Goal: Task Accomplishment & Management: Manage account settings

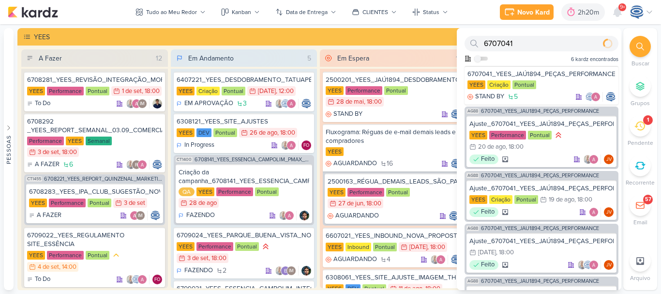
scroll to position [1072, 0]
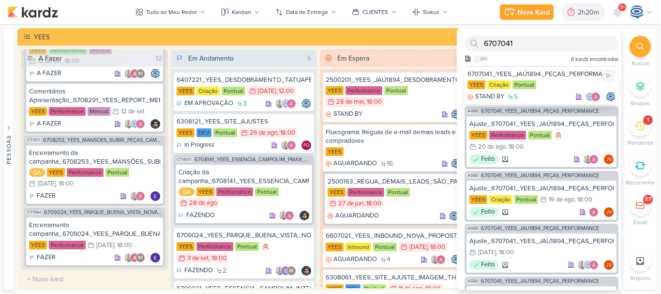
click at [549, 73] on div "6707041_YEES_JAÚ1894_PEÇAS_PERFORMANCE" at bounding box center [541, 74] width 148 height 9
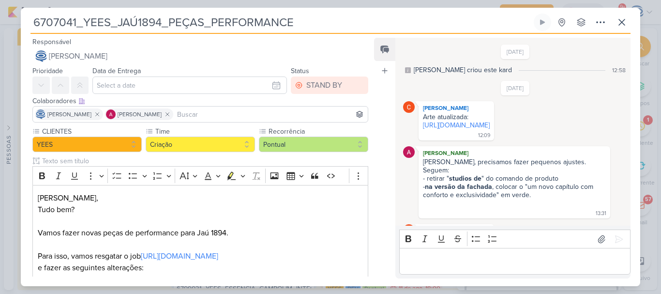
scroll to position [407, 0]
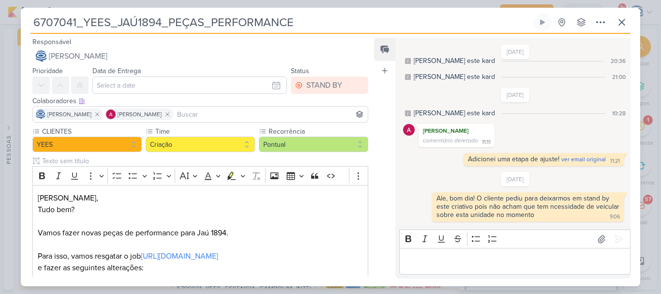
click at [236, 115] on input at bounding box center [270, 114] width 191 height 12
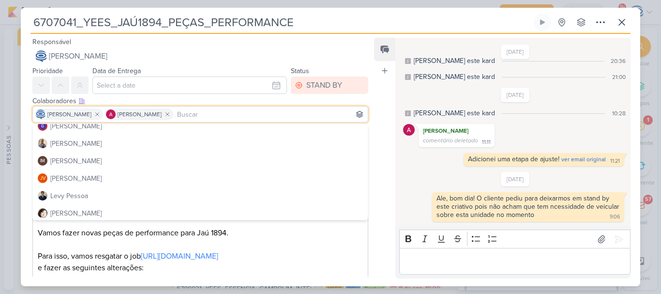
scroll to position [124, 0]
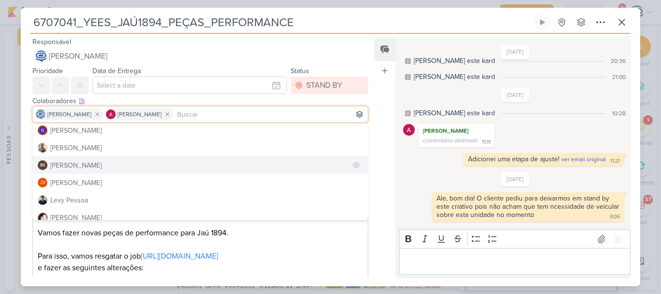
click at [137, 164] on button "IM Isabella Machado Guimarães" at bounding box center [200, 164] width 335 height 17
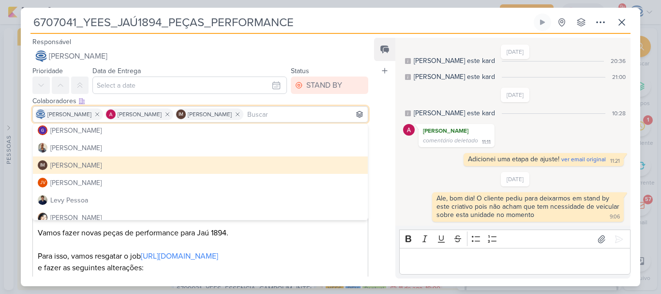
click at [268, 163] on button "IM Isabella Machado Guimarães" at bounding box center [200, 164] width 335 height 17
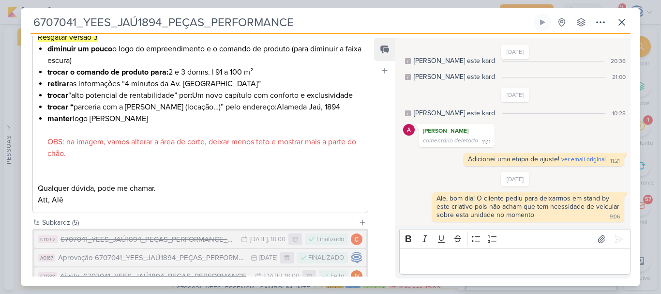
scroll to position [528, 0]
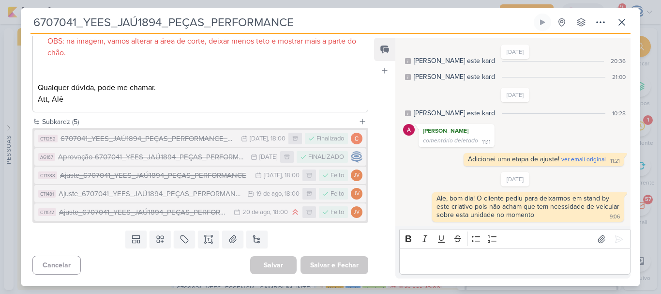
click at [293, 246] on div "Templates Campos Personalizados Marcadores Caixa De Texto Anexo Novo Subkard" at bounding box center [196, 238] width 351 height 25
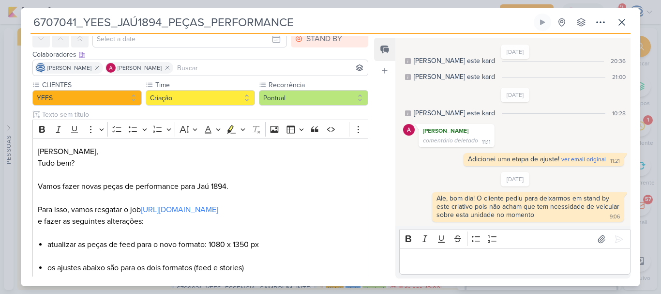
scroll to position [0, 0]
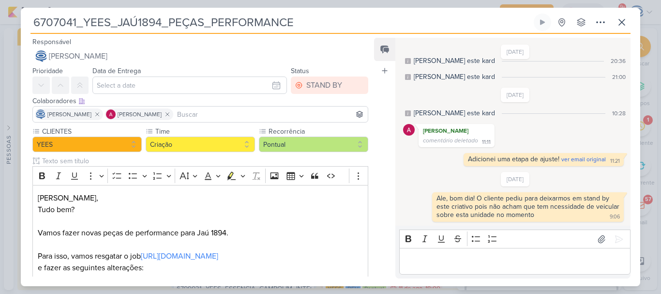
click at [246, 114] on input at bounding box center [270, 114] width 191 height 12
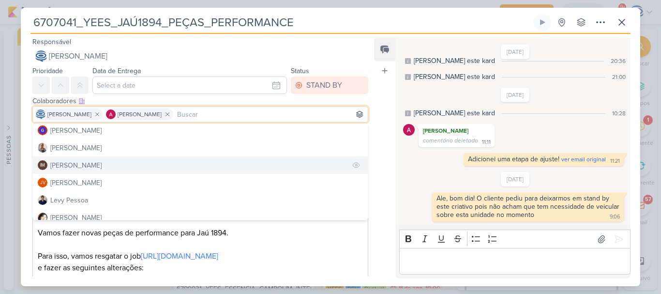
click at [136, 162] on button "IM Isabella Machado Guimarães" at bounding box center [200, 164] width 335 height 17
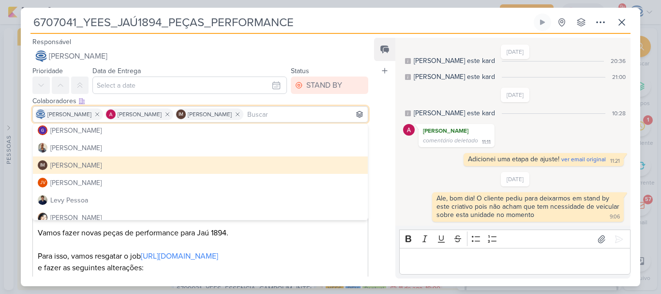
click at [136, 162] on button "IM Isabella Machado Guimarães" at bounding box center [200, 164] width 335 height 17
click at [378, 185] on div "Feed Atrelar email Solte o email para atrelar ao kard" at bounding box center [384, 158] width 21 height 240
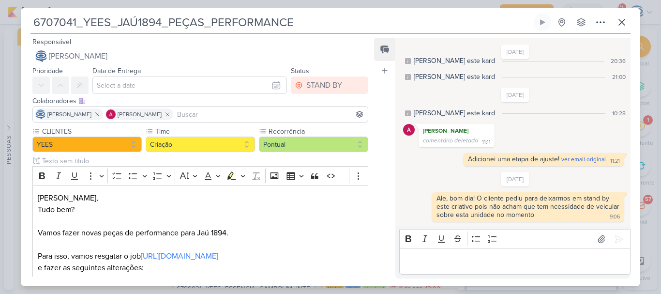
click at [290, 116] on input at bounding box center [270, 114] width 191 height 12
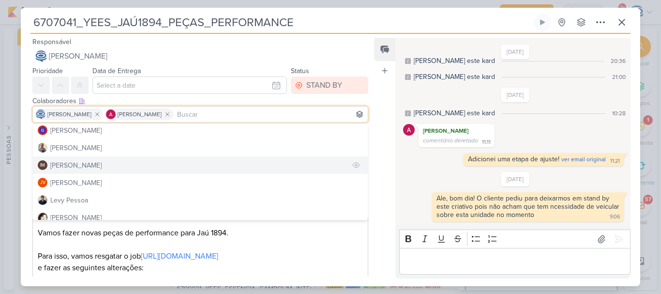
click at [102, 165] on div "[PERSON_NAME]" at bounding box center [75, 165] width 51 height 10
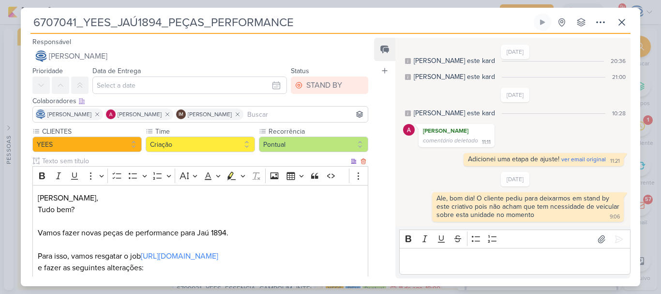
scroll to position [528, 0]
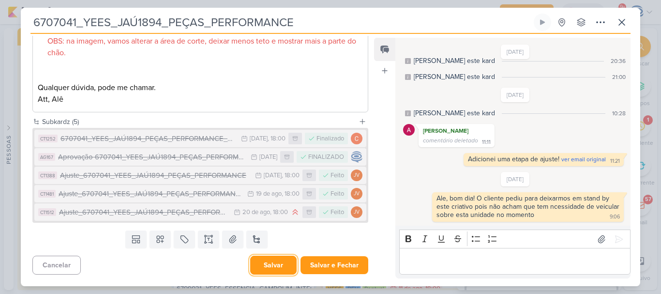
click at [264, 267] on button "Salvar" at bounding box center [273, 264] width 46 height 19
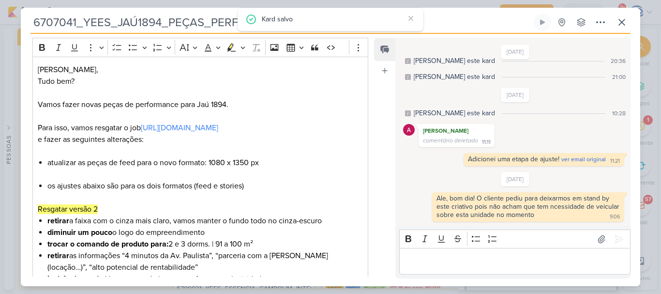
scroll to position [0, 0]
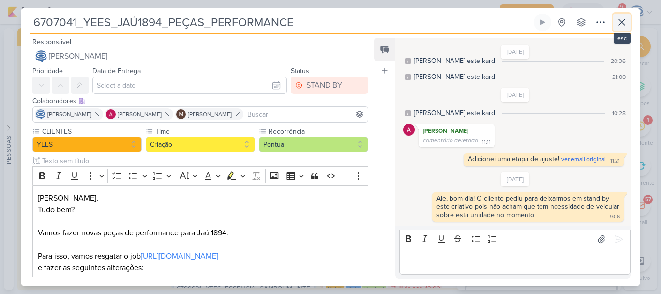
click at [624, 25] on icon at bounding box center [622, 22] width 6 height 6
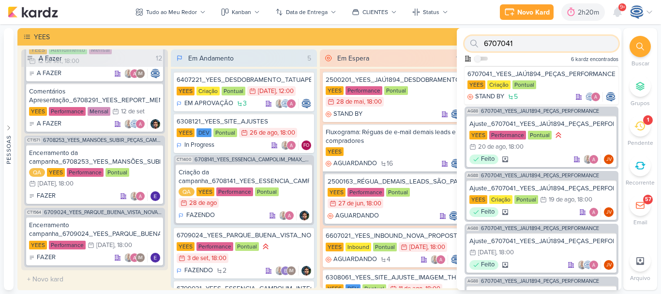
click at [566, 46] on input "6707041" at bounding box center [541, 43] width 154 height 15
paste input "40722"
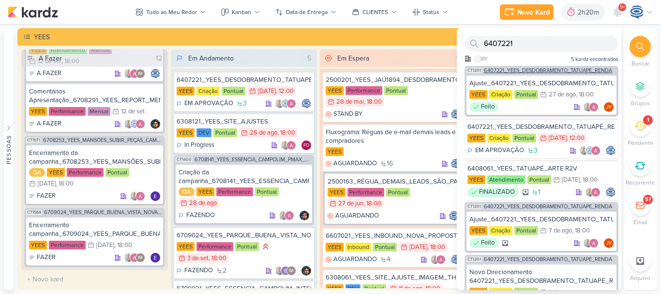
click at [522, 71] on span "6407221_YEES_DESDOBRAMENTO_TATUAPÉ_RENDA" at bounding box center [548, 70] width 128 height 5
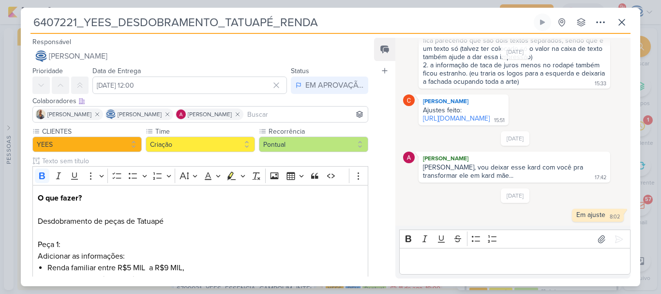
click at [269, 110] on input at bounding box center [305, 114] width 120 height 12
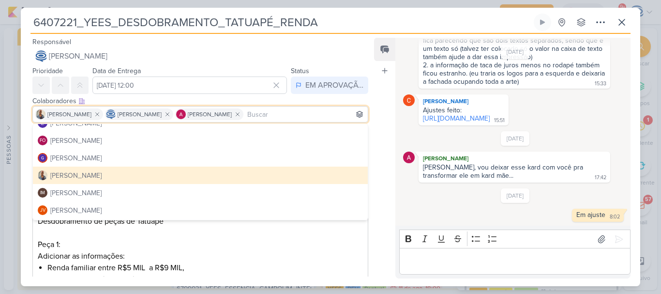
scroll to position [108, 0]
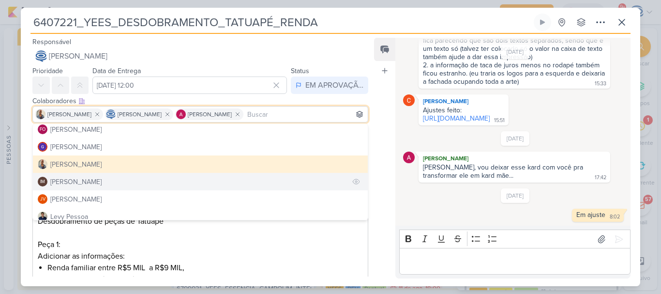
click at [102, 184] on div "[PERSON_NAME]" at bounding box center [75, 182] width 51 height 10
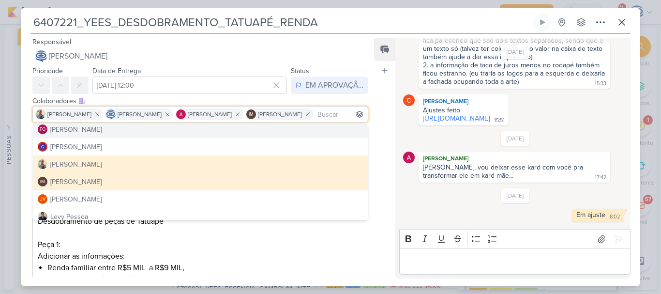
click at [379, 99] on div "Feed Atrelar email Solte o email para atrelar ao kard" at bounding box center [384, 158] width 21 height 240
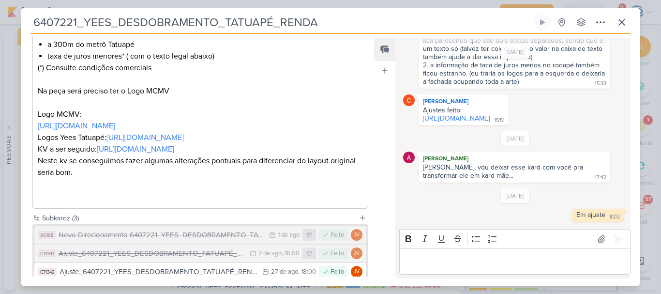
scroll to position [435, 0]
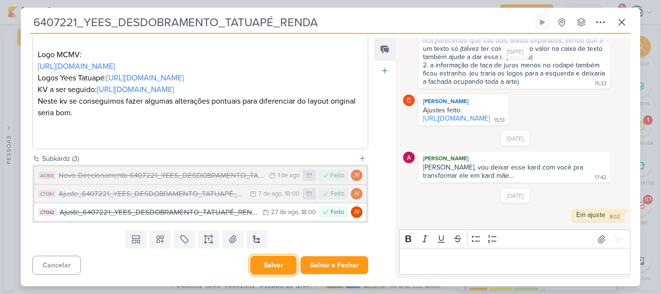
click at [269, 269] on button "Salvar" at bounding box center [273, 264] width 46 height 19
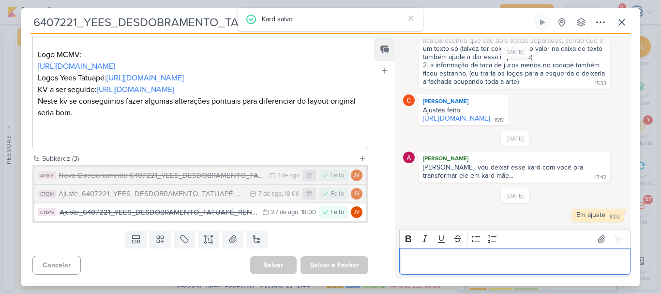
click at [415, 252] on div "Editor editing area: main" at bounding box center [514, 261] width 231 height 27
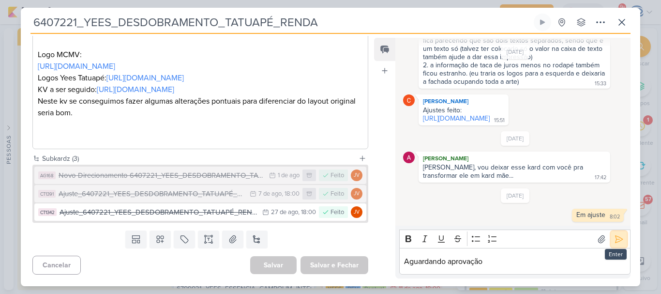
click at [617, 239] on icon at bounding box center [619, 239] width 10 height 10
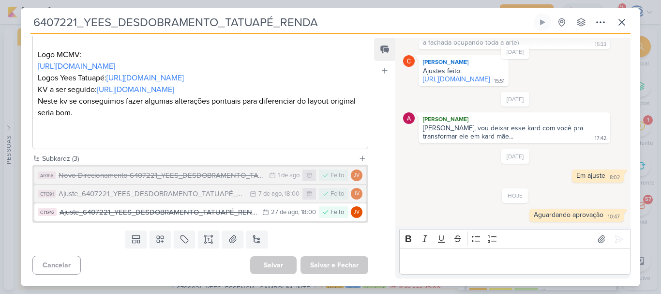
click at [305, 247] on div "Templates Campos Personalizados Marcadores Caixa De Texto Anexo Novo Subkard" at bounding box center [196, 238] width 351 height 25
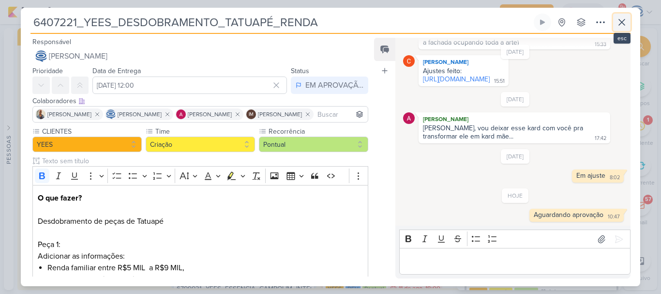
click at [621, 22] on icon at bounding box center [622, 22] width 6 height 6
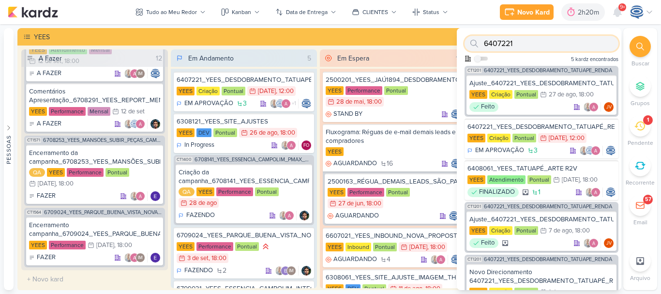
click at [562, 46] on input "6407221" at bounding box center [541, 43] width 154 height 15
paste input "70814"
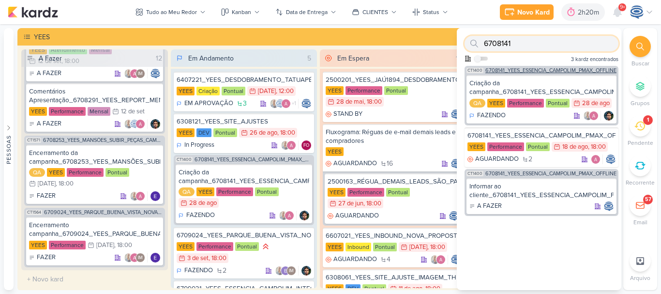
type input "6708141"
click at [543, 68] on span "6708141_YEES_ESSENCIA_CAMPOLIM_PMAX_OFFLINE" at bounding box center [550, 70] width 131 height 5
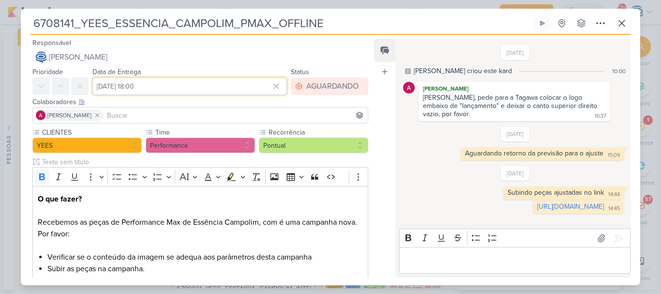
click at [200, 84] on input "18 de agosto de 2025 às 18:00" at bounding box center [189, 85] width 194 height 17
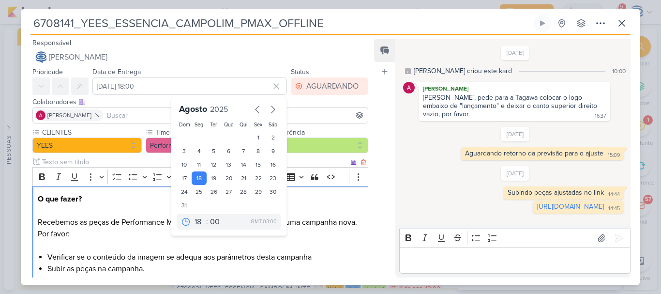
click at [328, 229] on p "O que fazer? Recebemos as peças de Performance Max de Essência Campolim, com é …" at bounding box center [200, 222] width 325 height 58
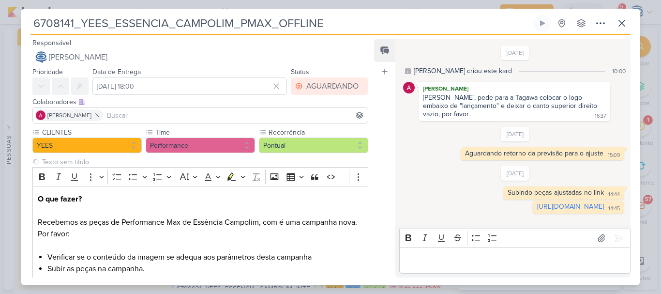
click at [237, 113] on input at bounding box center [235, 115] width 261 height 12
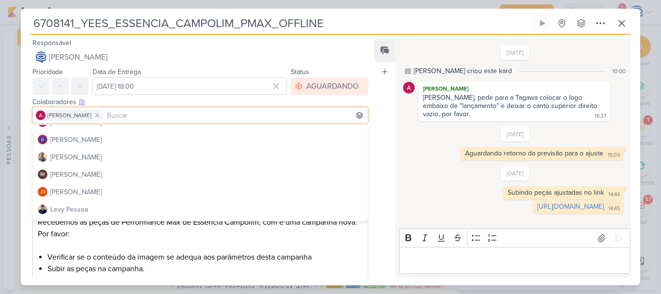
scroll to position [135, 0]
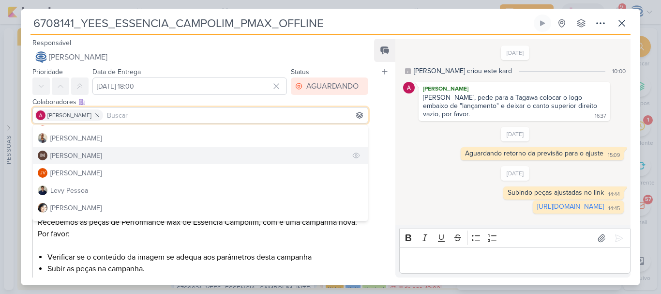
click at [102, 153] on div "[PERSON_NAME]" at bounding box center [75, 155] width 51 height 10
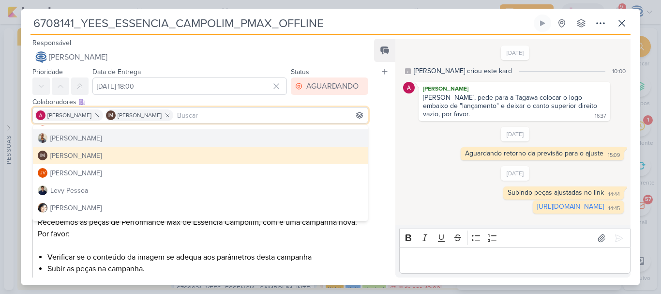
click at [380, 118] on div "Feed Atrelar email Solte o email para atrelar ao kard" at bounding box center [384, 158] width 21 height 238
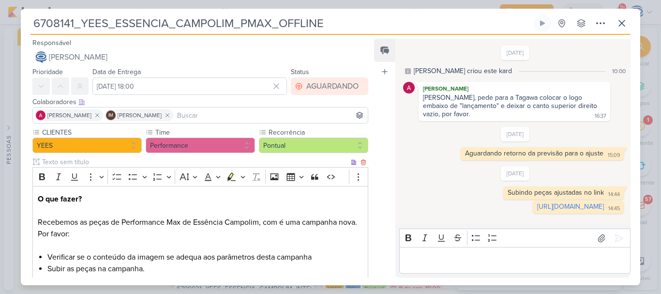
scroll to position [194, 0]
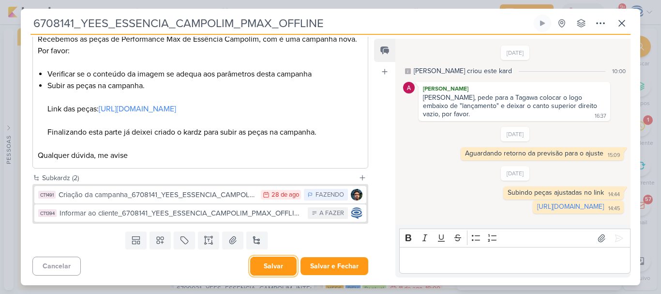
click at [274, 272] on button "Salvar" at bounding box center [273, 265] width 46 height 19
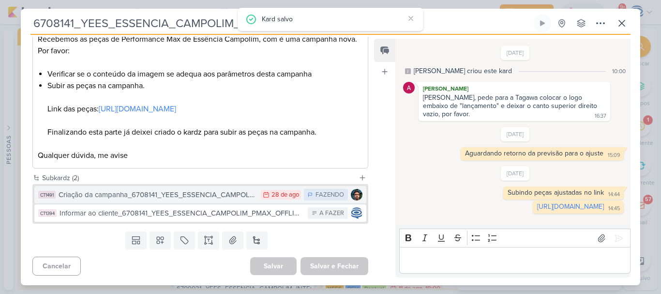
click at [220, 192] on div "Criação da campanha_6708141_YEES_ESSENCIA_CAMPOLIM_PMAX_OFFLINE" at bounding box center [157, 194] width 197 height 11
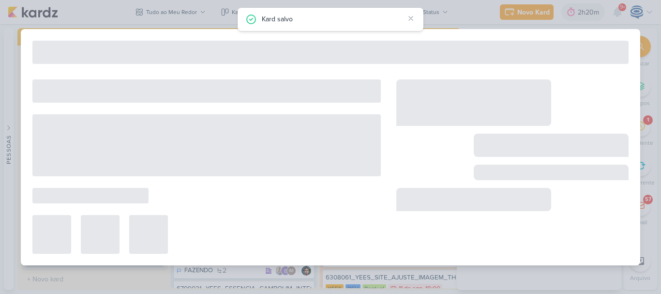
type input "Criação da campanha_6708141_YEES_ESSENCIA_CAMPOLIM_PMAX_OFFLINE"
type input "28 de agosto de 2025 às 23:59"
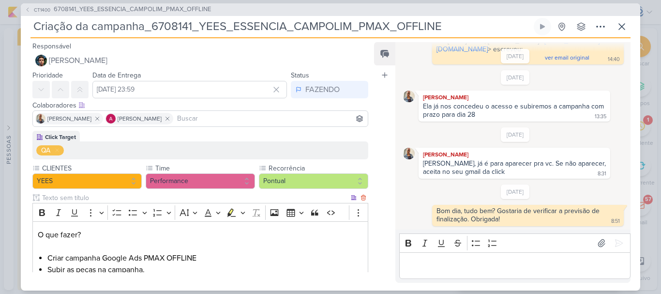
scroll to position [99, 0]
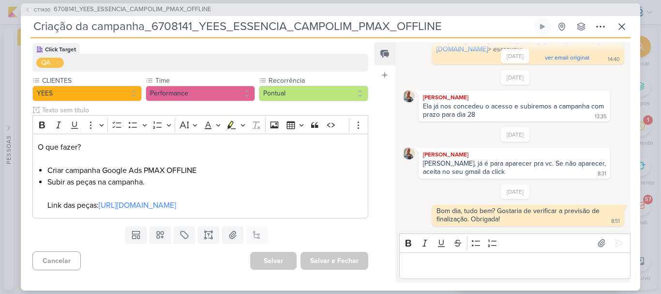
drag, startPoint x: 456, startPoint y: 34, endPoint x: 21, endPoint y: 44, distance: 435.4
click at [21, 44] on div "CT1400 6708141_YEES_ESSENCIA_CAMPOLIM_PMAX_OFFLINE Criação da campanha_6708141_…" at bounding box center [330, 146] width 619 height 287
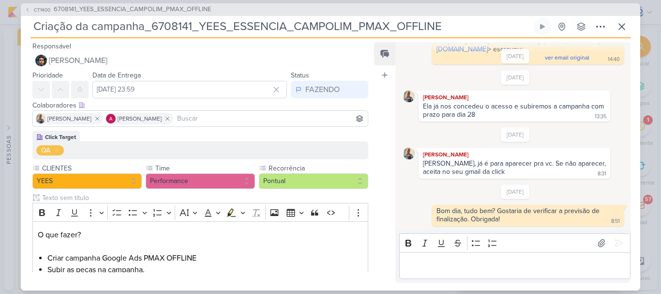
click at [238, 116] on input at bounding box center [270, 119] width 191 height 12
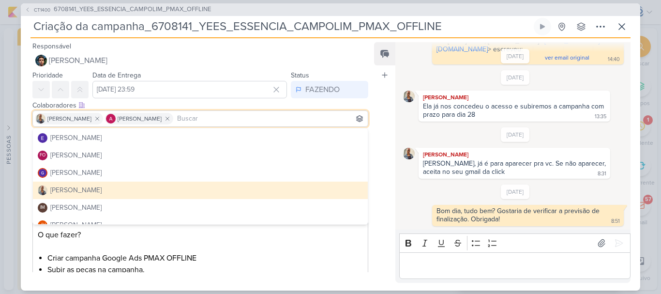
scroll to position [98, 0]
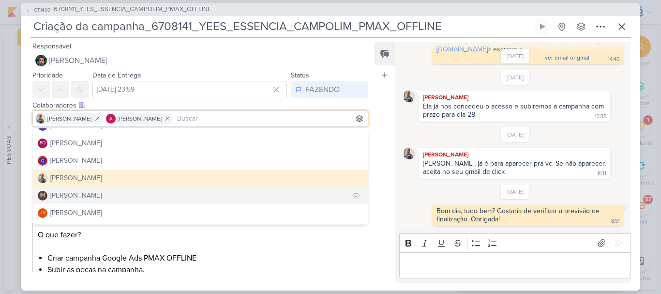
click at [152, 193] on button "IM Isabella Machado Guimarães" at bounding box center [200, 195] width 335 height 17
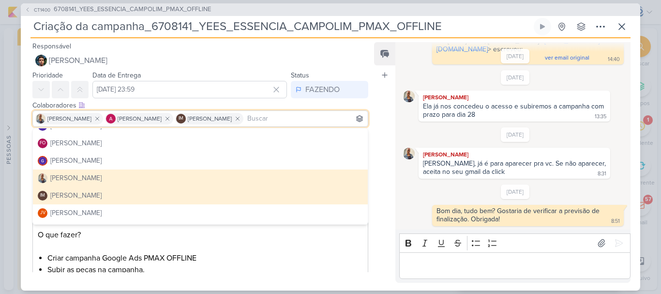
click at [374, 217] on div "Feed Atrelar email Solte o email para atrelar ao kard" at bounding box center [384, 162] width 21 height 240
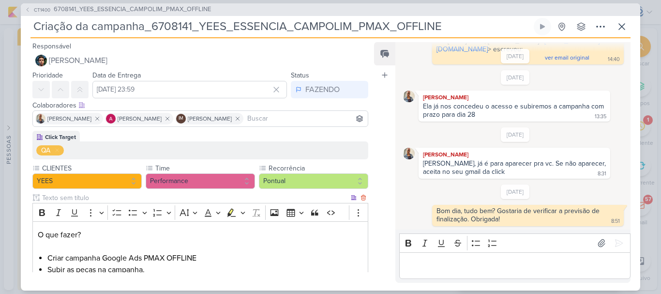
scroll to position [99, 0]
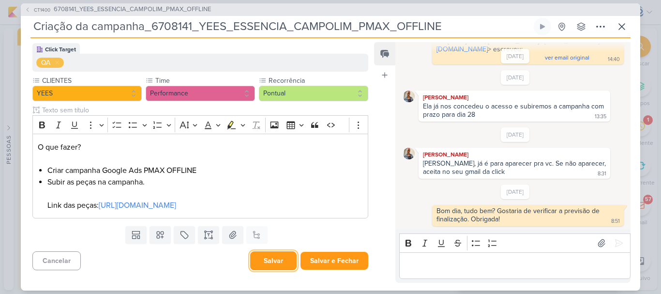
click at [268, 265] on button "Salvar" at bounding box center [273, 260] width 46 height 19
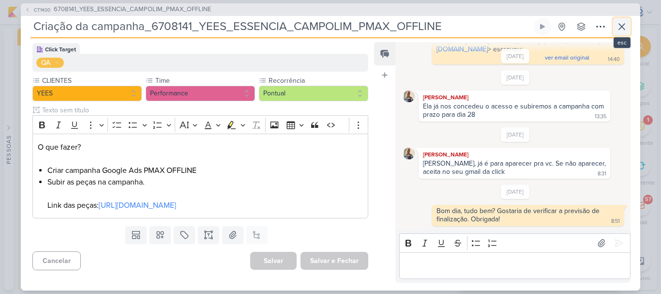
click at [623, 25] on icon at bounding box center [622, 27] width 6 height 6
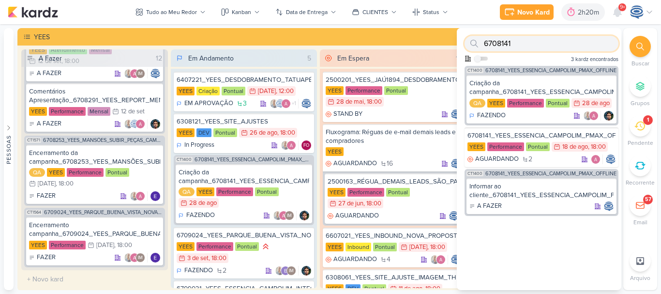
click at [570, 47] on input "6708141" at bounding box center [541, 43] width 154 height 15
paste input "22"
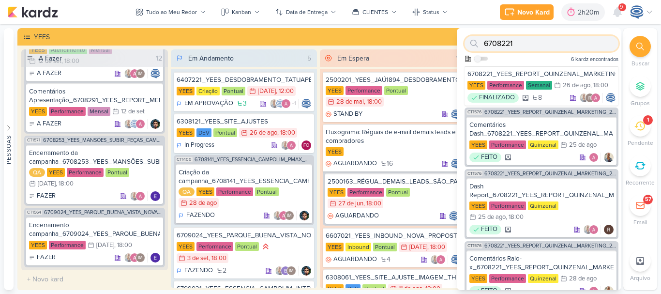
type input "6708221"
drag, startPoint x: 521, startPoint y: 41, endPoint x: 475, endPoint y: 39, distance: 46.0
click at [475, 39] on div "6708221" at bounding box center [541, 43] width 154 height 15
click at [542, 70] on div "6708221_YEES_REPORT_QUINZENAL_MARKETING_26.08" at bounding box center [541, 74] width 148 height 9
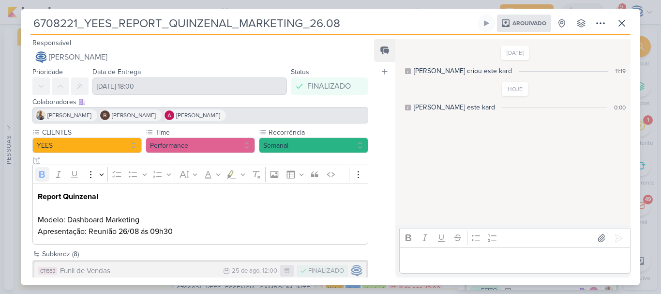
click at [240, 114] on div "Iara Santos Rafael Dornelles Alessandra Gomes" at bounding box center [200, 115] width 336 height 16
click at [520, 27] on div "Arquivado" at bounding box center [524, 23] width 54 height 17
click at [604, 22] on icon at bounding box center [600, 23] width 12 height 12
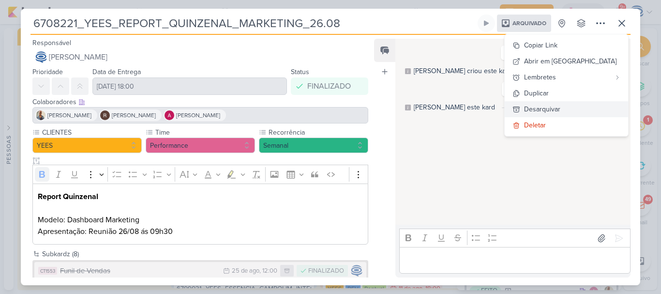
click at [560, 113] on div "Desarquivar" at bounding box center [542, 109] width 36 height 10
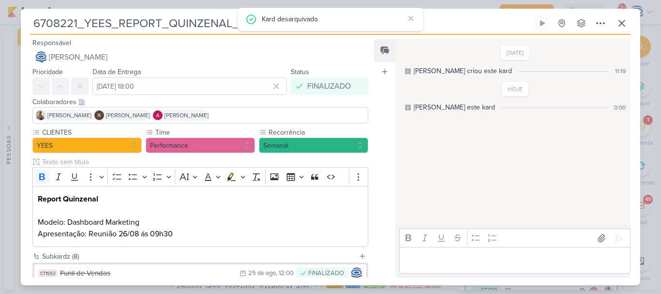
click at [280, 116] on div "Iara Santos Rafael Dornelles Alessandra Gomes" at bounding box center [200, 115] width 336 height 16
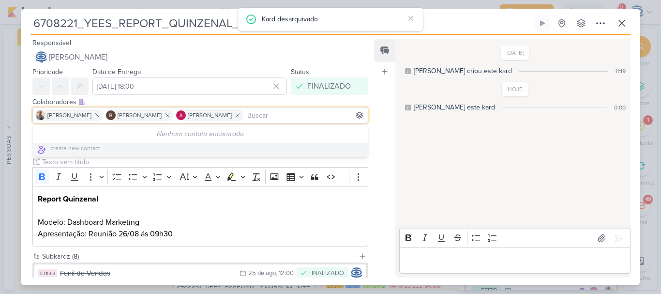
click at [245, 116] on input at bounding box center [305, 115] width 120 height 12
type input "b"
click at [391, 162] on div "Feed Atrelar email Solte o email para atrelar ao kard" at bounding box center [384, 158] width 21 height 238
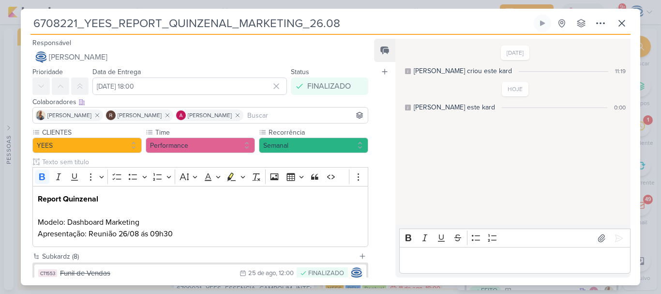
click at [270, 115] on input at bounding box center [305, 115] width 120 height 12
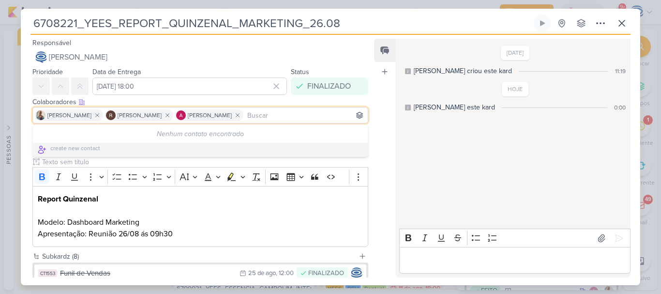
click at [281, 103] on div "Colaboradores Este kard pode ser visível a usuários da sua organização Este kar…" at bounding box center [200, 102] width 336 height 10
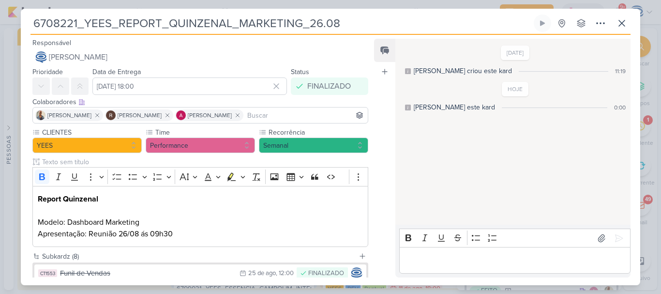
click at [263, 115] on input at bounding box center [305, 115] width 120 height 12
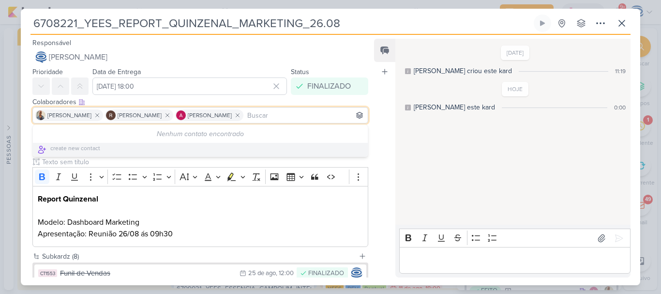
click at [187, 141] on div "Nenhum contato encontrado" at bounding box center [200, 134] width 335 height 18
click at [335, 103] on div "Colaboradores Este kard pode ser visível a usuários da sua organização Este kar…" at bounding box center [200, 102] width 336 height 10
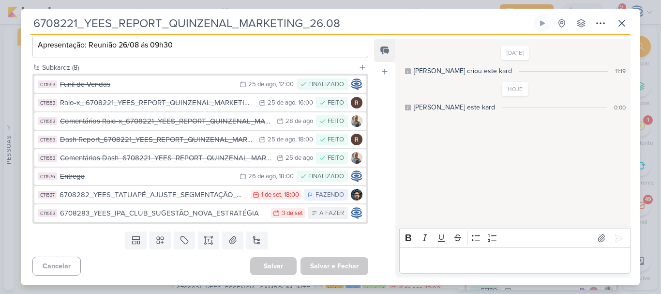
scroll to position [0, 0]
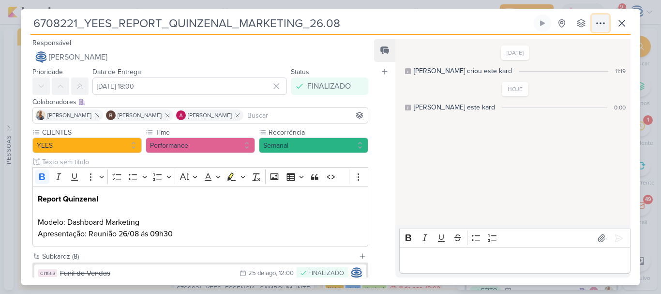
click at [595, 20] on icon at bounding box center [600, 23] width 12 height 12
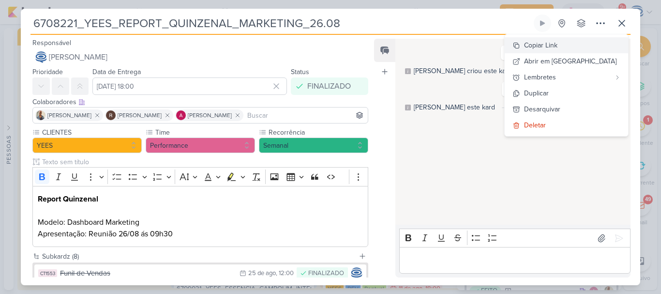
click at [557, 46] on div "Copiar Link" at bounding box center [540, 45] width 33 height 10
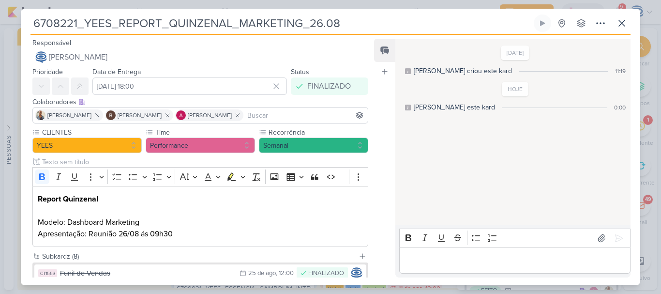
type input "b"
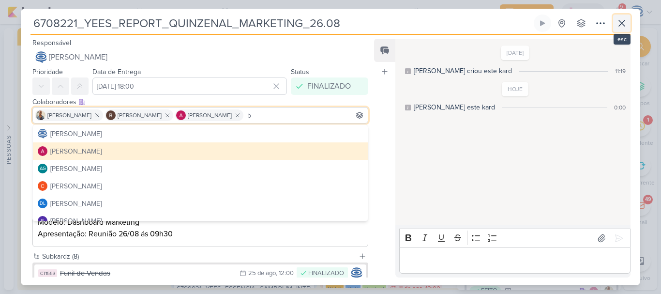
click at [621, 26] on icon at bounding box center [622, 23] width 12 height 12
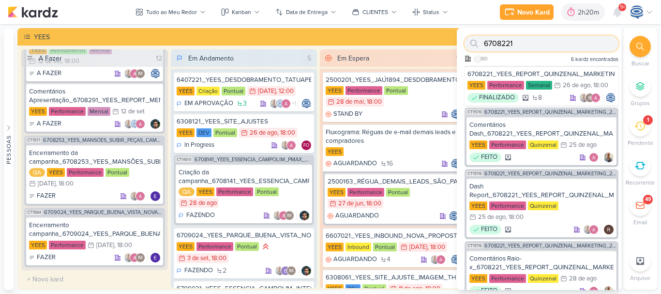
click at [557, 45] on input "6708221" at bounding box center [541, 43] width 154 height 15
paste input "8"
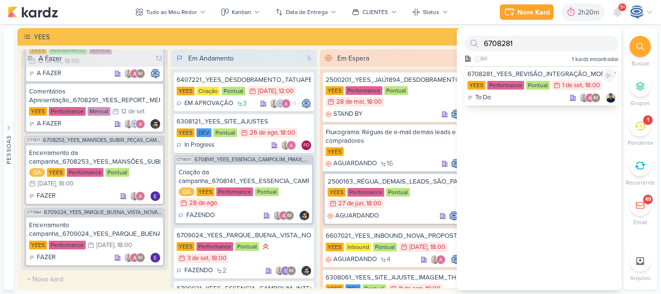
click at [550, 72] on div "6708281_YEES_REVISÃO_INTEGRAÇÃO_MORADA" at bounding box center [541, 74] width 148 height 9
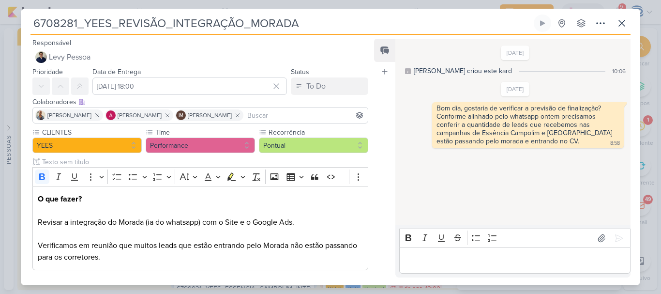
click at [284, 113] on input at bounding box center [305, 115] width 120 height 12
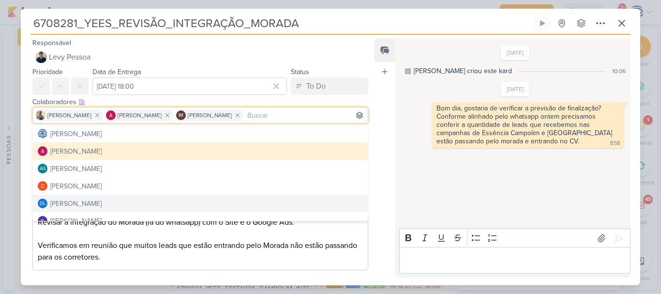
click at [381, 156] on div "Feed Atrelar email Solte o email para atrelar ao kard" at bounding box center [384, 158] width 21 height 238
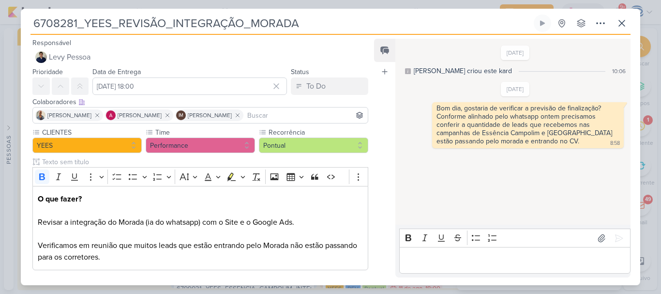
scroll to position [46, 0]
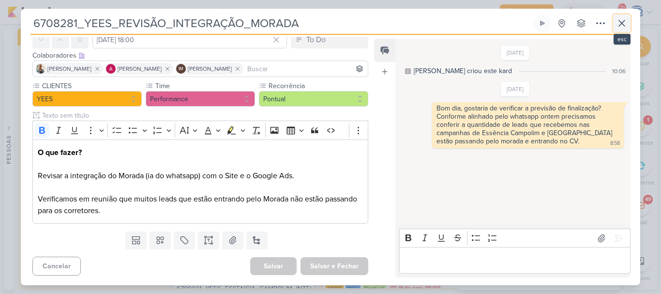
click at [619, 25] on icon at bounding box center [622, 23] width 12 height 12
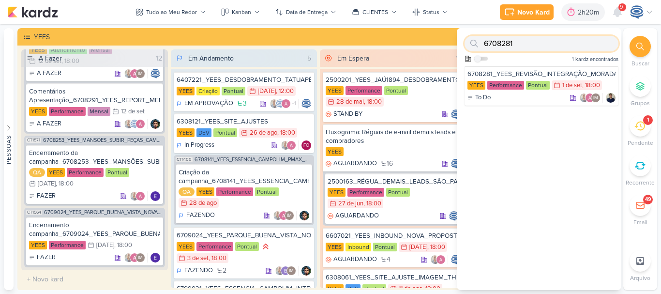
click at [552, 44] on input "6708281" at bounding box center [541, 43] width 154 height 15
paste input "2"
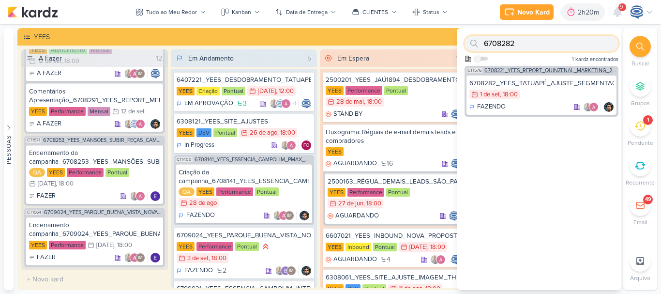
type input "6708282"
click at [544, 70] on span "6708221_YEES_REPORT_QUINZENAL_MARKETING_26.08" at bounding box center [550, 70] width 132 height 5
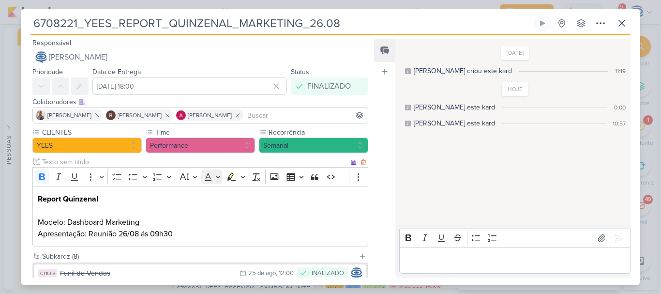
scroll to position [189, 0]
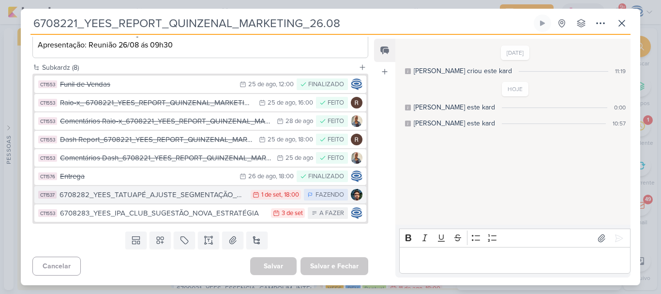
click at [193, 194] on div "6708282_YEES_TATUAPÉ_AJUSTE_SEGMENTAÇÃO_META_ADS" at bounding box center [152, 194] width 186 height 11
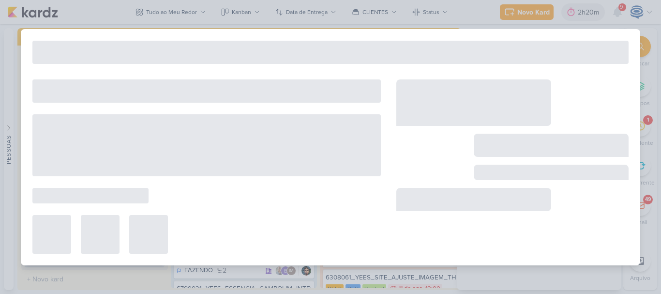
type input "6708282_YEES_TATUAPÉ_AJUSTE_SEGMENTAÇÃO_META_ADS"
type input "1 de setembro de 2025 às 18:00"
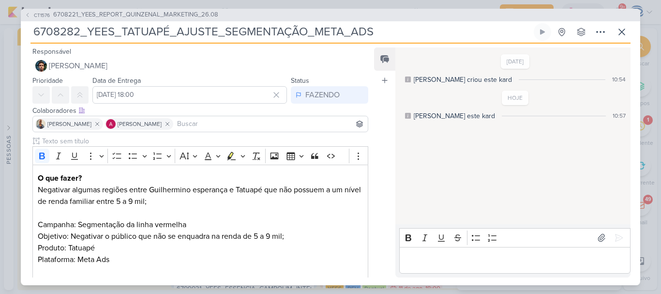
click at [233, 124] on input at bounding box center [270, 124] width 191 height 12
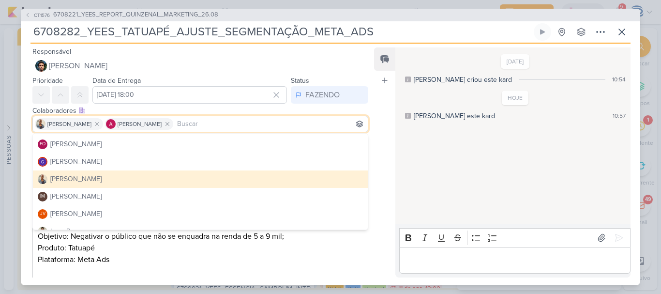
scroll to position [105, 0]
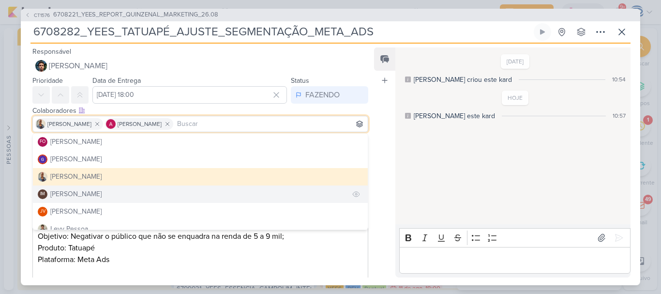
click at [167, 192] on button "IM Isabella Machado Guimarães" at bounding box center [200, 193] width 335 height 17
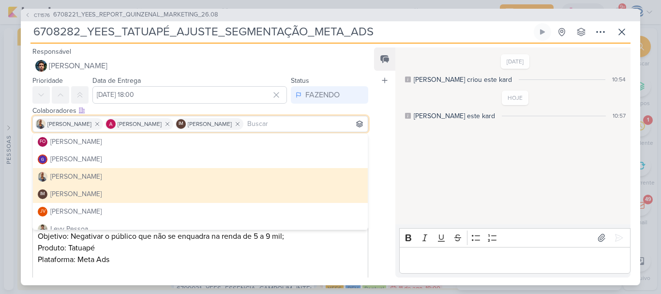
click at [384, 166] on div "Feed Atrelar email Solte o email para atrelar ao kard" at bounding box center [384, 162] width 21 height 230
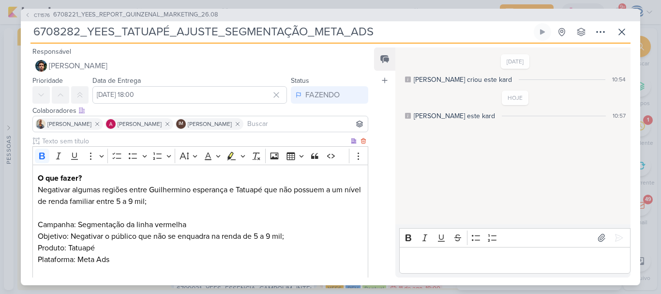
scroll to position [118, 0]
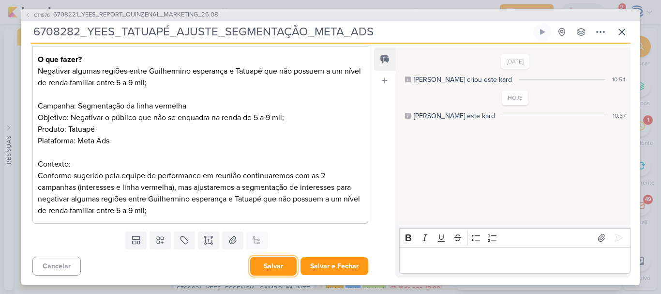
click at [271, 264] on button "Salvar" at bounding box center [273, 265] width 46 height 19
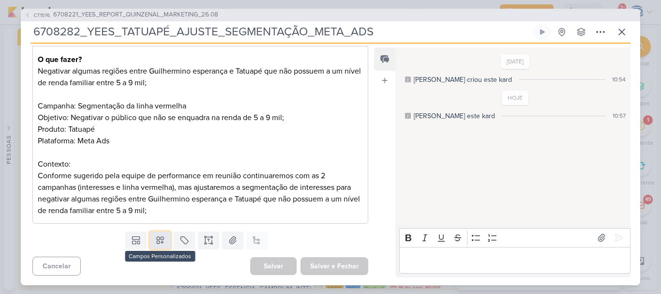
click at [156, 240] on icon at bounding box center [160, 240] width 10 height 10
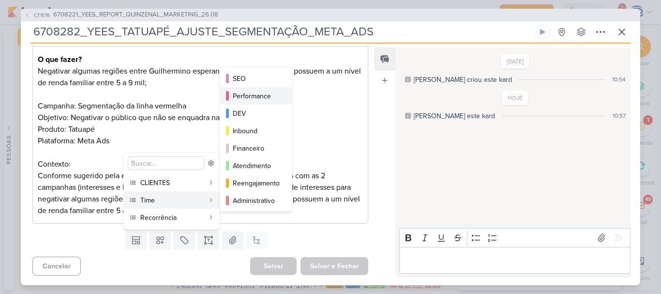
scroll to position [88, 0]
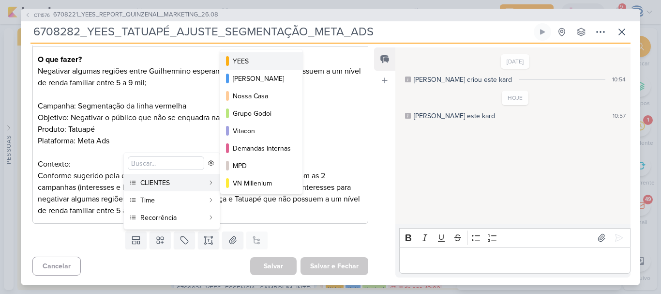
click at [248, 61] on div "YEES" at bounding box center [262, 61] width 58 height 10
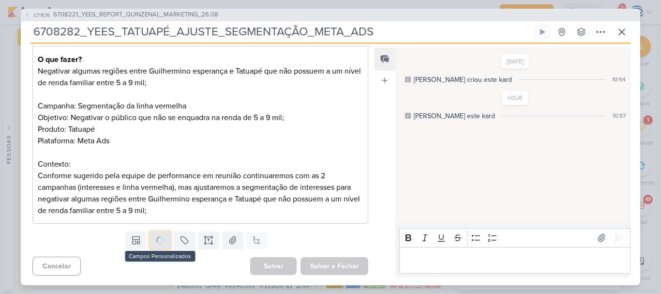
click at [156, 240] on icon at bounding box center [160, 240] width 10 height 10
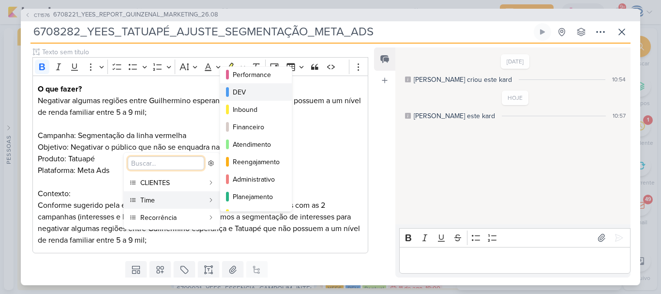
scroll to position [0, 0]
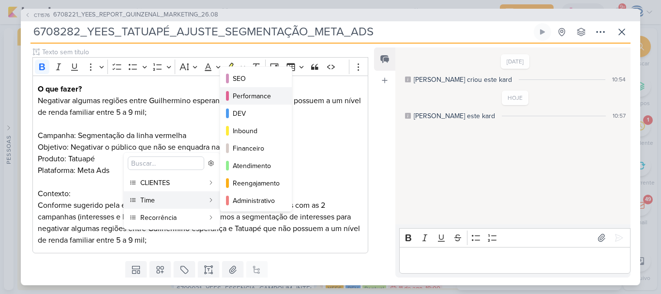
click at [248, 103] on button "Performance" at bounding box center [256, 95] width 72 height 17
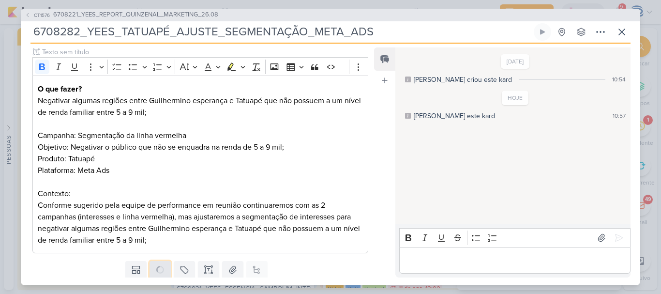
click at [157, 266] on circle at bounding box center [160, 269] width 6 height 6
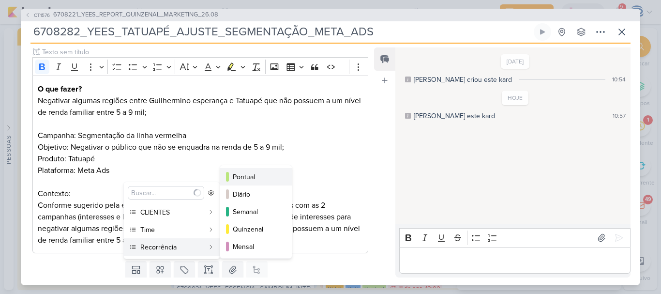
click at [249, 177] on div "Pontual" at bounding box center [256, 177] width 47 height 10
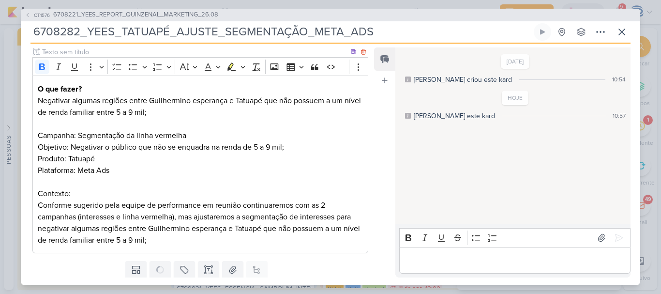
scroll to position [148, 0]
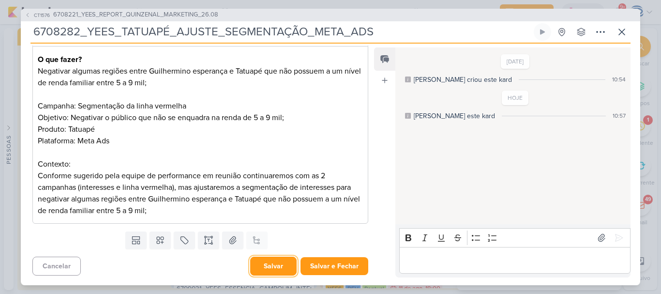
click at [272, 265] on button "Salvar" at bounding box center [273, 265] width 46 height 19
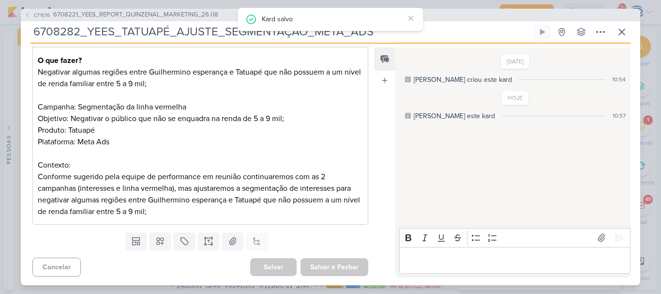
scroll to position [0, 0]
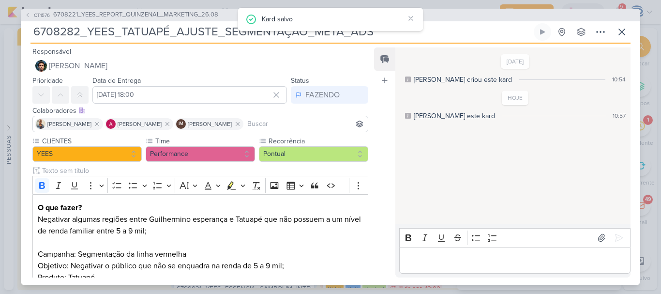
drag, startPoint x: 439, startPoint y: 33, endPoint x: 14, endPoint y: 31, distance: 424.6
click at [14, 31] on div "CT1576 6708221_YEES_REPORT_QUINZENAL_MARKETING_26.08 6708282_YEES_TATUAPÉ_AJUST…" at bounding box center [330, 147] width 661 height 294
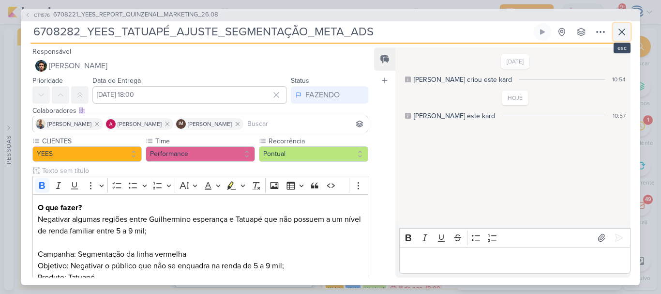
click at [619, 29] on icon at bounding box center [622, 32] width 12 height 12
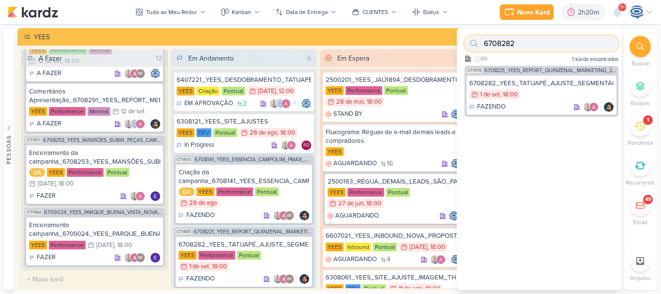
click at [571, 38] on input "6708282" at bounding box center [541, 43] width 154 height 15
paste input "9024"
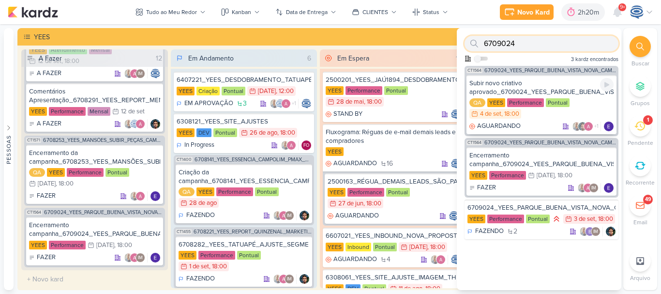
type input "6709024"
click at [544, 83] on div "Subir novo criativo aprovado_6709024_YEES_PARQUE_BUENA_VISTA_NOVA_CAMPANHA_TEAS…" at bounding box center [541, 87] width 144 height 17
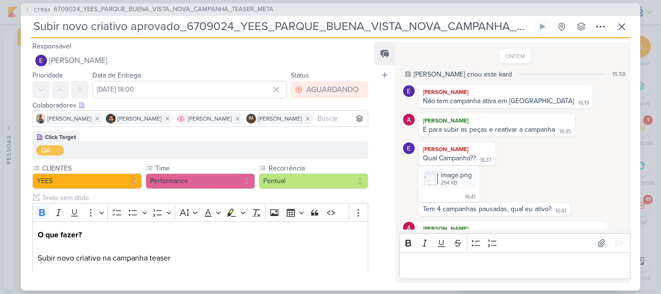
scroll to position [245, 0]
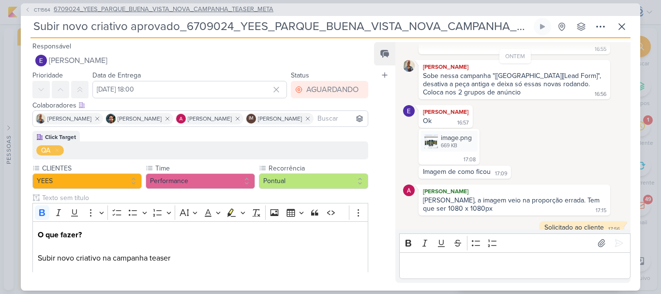
click at [196, 8] on span "6709024_YEES_PARQUE_BUENA_VISTA_NOVA_CAMPANHA_TEASER_META" at bounding box center [164, 10] width 220 height 10
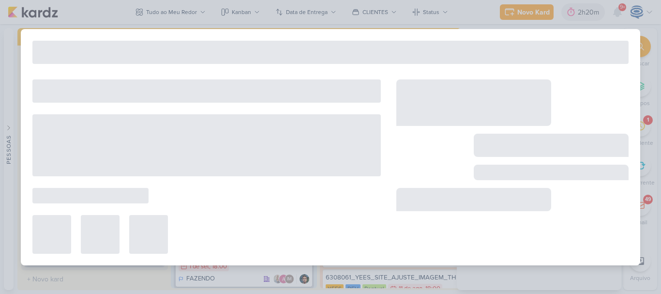
type input "6709024_YEES_PARQUE_BUENA_VISTA_NOVA_CAMPANHA_TEASER_META"
type input "3 de setembro de 2025 às 18:00"
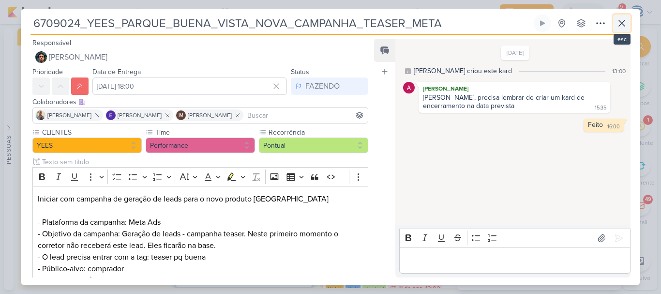
click at [618, 25] on icon at bounding box center [622, 23] width 12 height 12
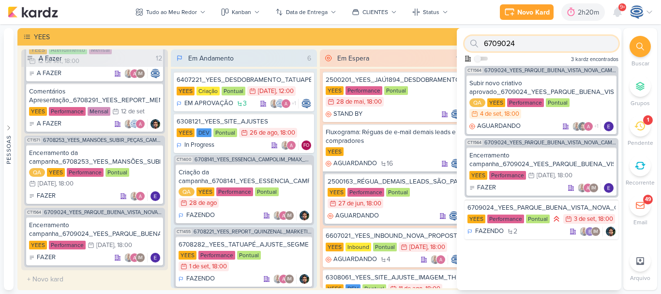
click at [572, 43] on input "6709024" at bounding box center [541, 43] width 154 height 15
paste input "8283"
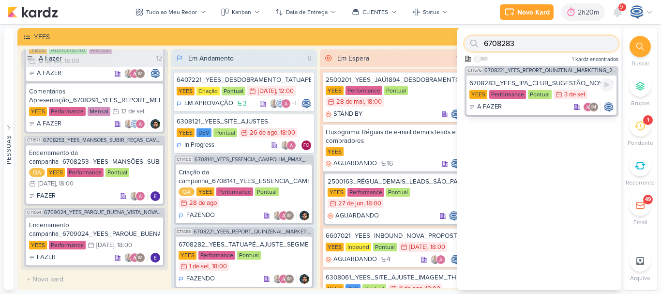
type input "6708283"
click at [540, 82] on div "6708283_YEES_IPA_CLUB_SUGESTÃO_NOVA_ESTRATÉGIA" at bounding box center [541, 83] width 144 height 9
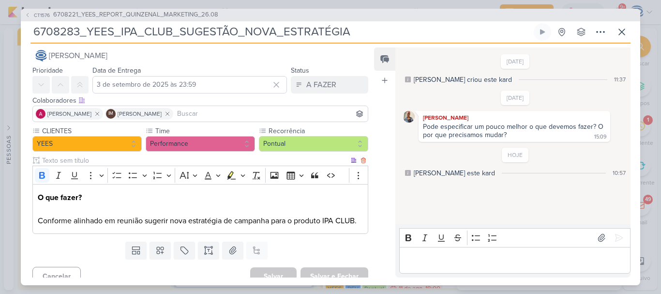
scroll to position [13, 0]
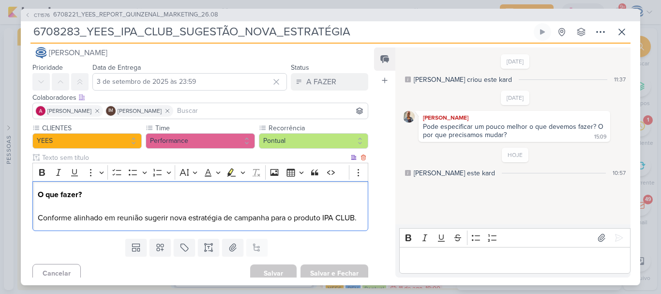
click at [357, 215] on p "O que fazer? Conforme alinhado em reunião sugerir nova estratégia de campanha p…" at bounding box center [200, 206] width 325 height 35
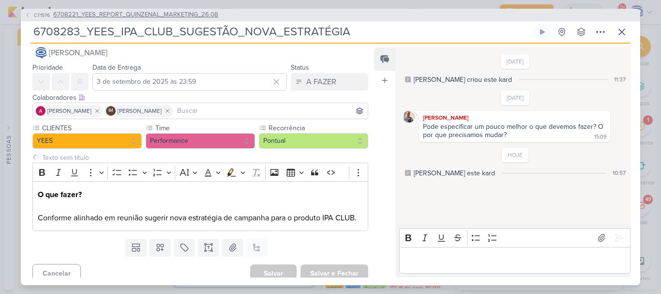
click at [210, 14] on span "6708221_YEES_REPORT_QUINZENAL_MARKETING_26.08" at bounding box center [135, 15] width 165 height 10
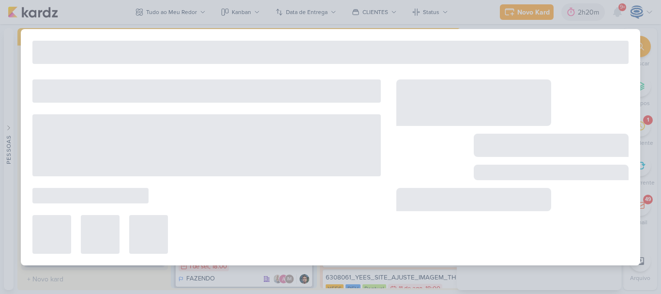
type input "6708221_YEES_REPORT_QUINZENAL_MARKETING_26.08"
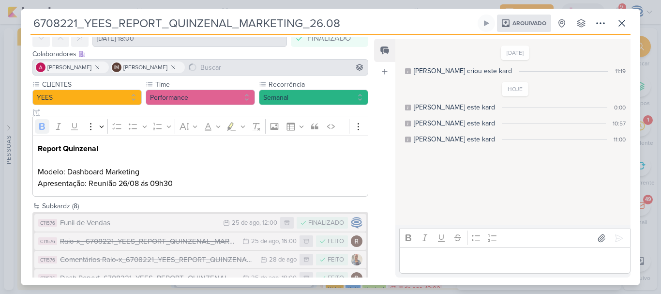
scroll to position [142, 0]
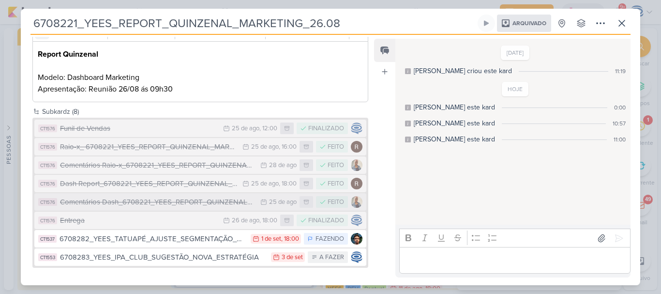
click at [148, 201] on div "Comentários Dash_6708221_YEES_REPORT_QUINZENAL_MARKETING_26.08" at bounding box center [157, 201] width 195 height 11
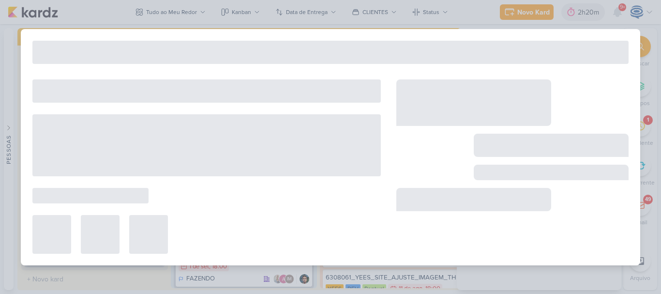
type input "Comentários Dash_6708221_YEES_REPORT_QUINZENAL_MARKETING_26.08"
type input "25 de agosto de 2025 às 23:59"
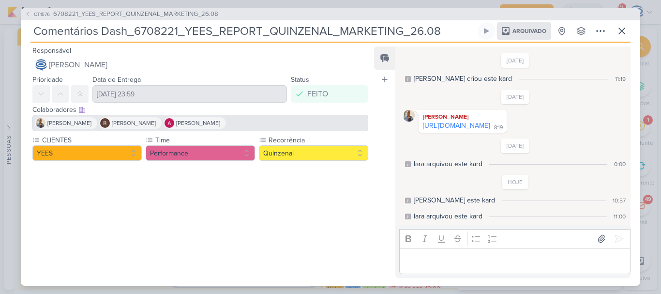
scroll to position [15, 0]
click at [451, 121] on link "https://www.canva.com/design/DAGxGc8p4ts/o7rnOcy0pZi0ZdhX6dI7TQ/edit?utm_conten…" at bounding box center [456, 125] width 67 height 8
click at [304, 222] on div at bounding box center [196, 217] width 351 height 106
click at [468, 129] on link "https://www.canva.com/design/DAGxGc8p4ts/o7rnOcy0pZi0ZdhX6dI7TQ/edit?utm_conten…" at bounding box center [456, 125] width 67 height 8
click at [149, 12] on span "6708221_YEES_REPORT_QUINZENAL_MARKETING_26.08" at bounding box center [135, 15] width 165 height 10
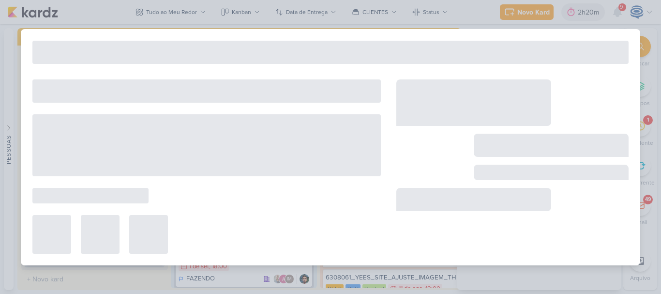
type input "6708221_YEES_REPORT_QUINZENAL_MARKETING_26.08"
type input "26 de agosto de 2025 às 18:00"
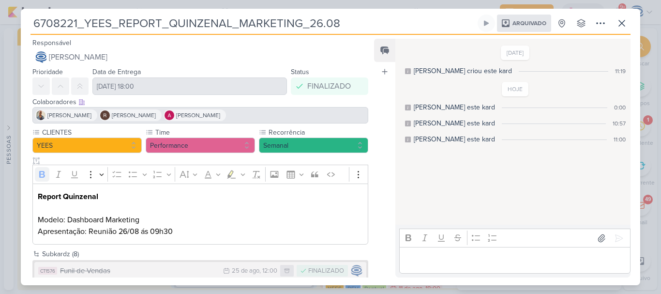
scroll to position [142, 0]
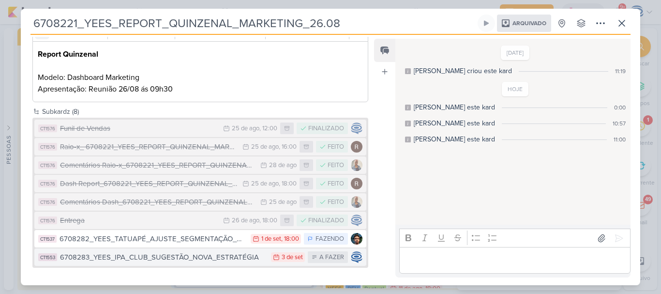
click at [208, 255] on div "6708283_YEES_IPA_CLUB_SUGESTÃO_NOVA_ESTRATÉGIA" at bounding box center [163, 256] width 206 height 11
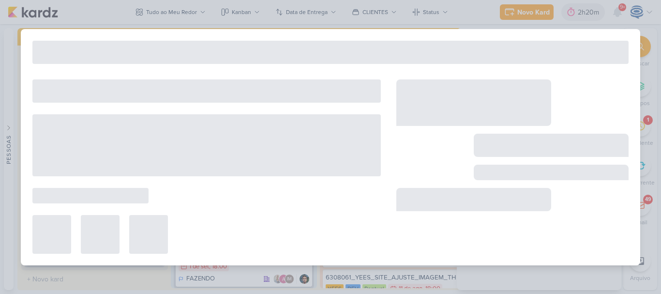
type input "6708283_YEES_IPA_CLUB_SUGESTÃO_NOVA_ESTRATÉGIA"
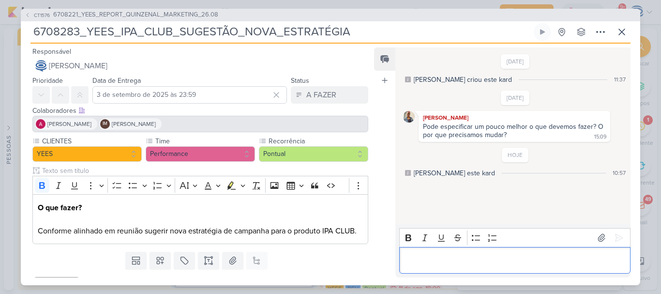
click at [441, 257] on p "Editor editing area: main" at bounding box center [514, 260] width 221 height 12
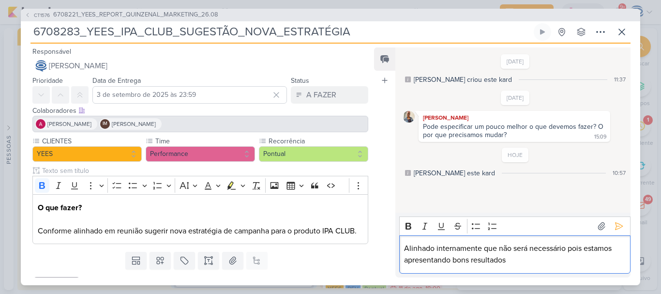
drag, startPoint x: 541, startPoint y: 259, endPoint x: 568, endPoint y: 244, distance: 30.5
click at [568, 244] on p "Alinhado internamente que não será necessário pois estamos apresentando bons re…" at bounding box center [514, 253] width 221 height 23
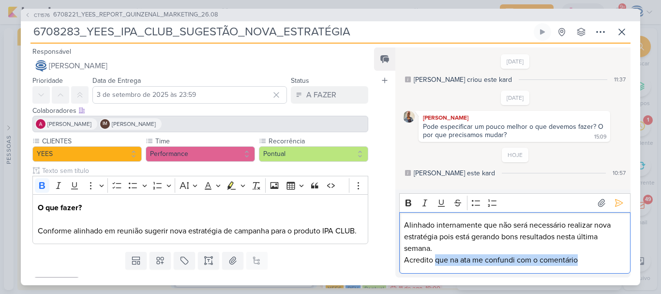
drag, startPoint x: 582, startPoint y: 260, endPoint x: 434, endPoint y: 262, distance: 148.5
click at [434, 262] on p "Acredito que na ata me confundi com o comentário" at bounding box center [514, 260] width 221 height 12
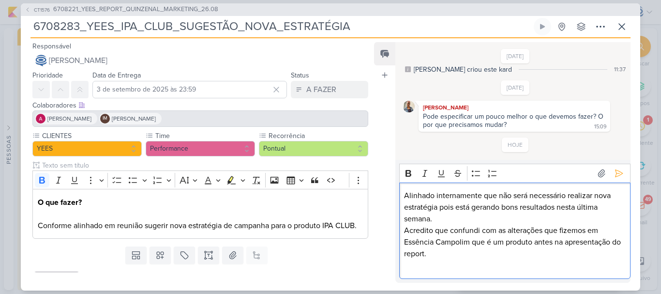
scroll to position [16, 0]
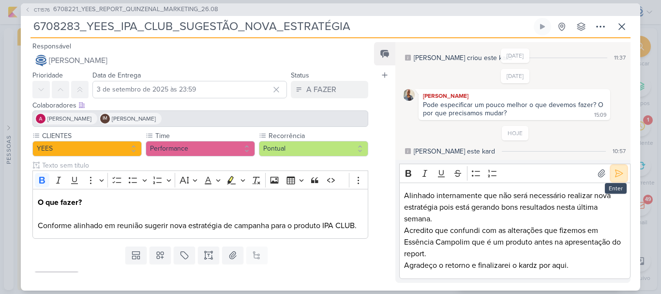
click at [615, 173] on icon at bounding box center [618, 173] width 7 height 7
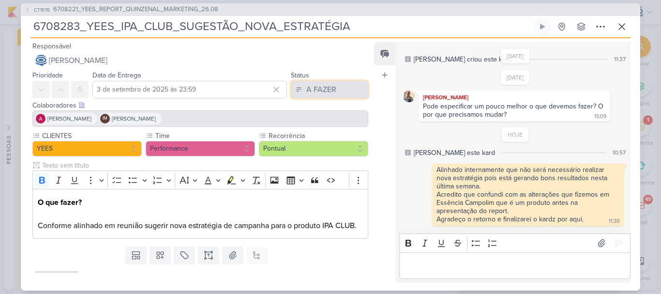
scroll to position [15, 0]
click at [306, 84] on div "A FAZER" at bounding box center [321, 90] width 30 height 12
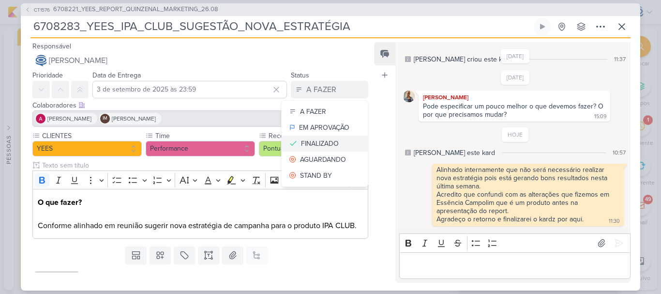
click at [306, 141] on div "FINALIZADO" at bounding box center [320, 143] width 38 height 10
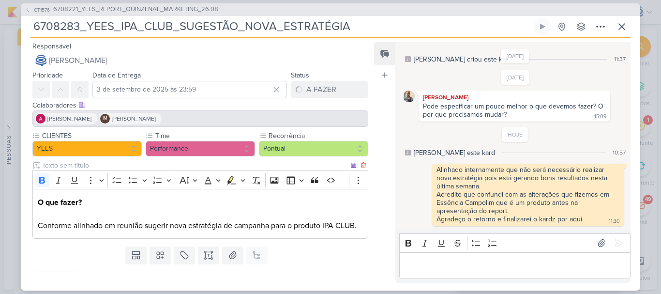
scroll to position [20, 0]
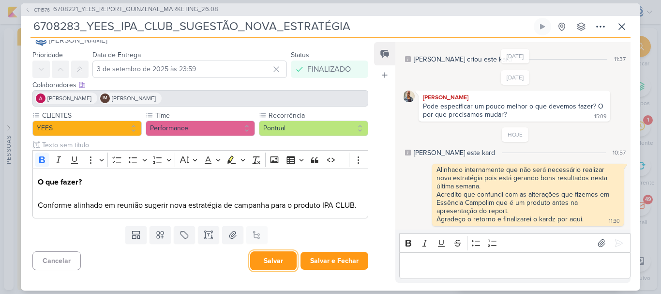
click at [269, 259] on button "Salvar" at bounding box center [273, 260] width 46 height 19
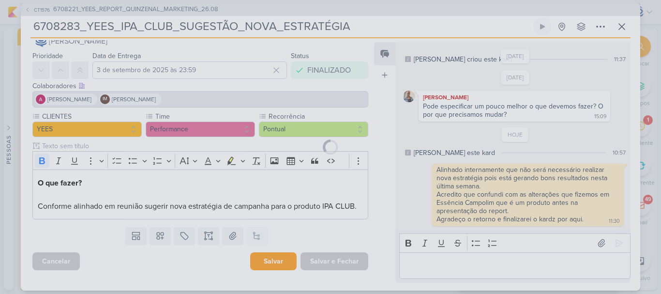
scroll to position [19, 0]
click at [193, 7] on div "CT1576 6708221_YEES_REPORT_QUINZENAL_MARKETING_26.08 6708283_YEES_IPA_CLUB_SUGE…" at bounding box center [330, 146] width 619 height 287
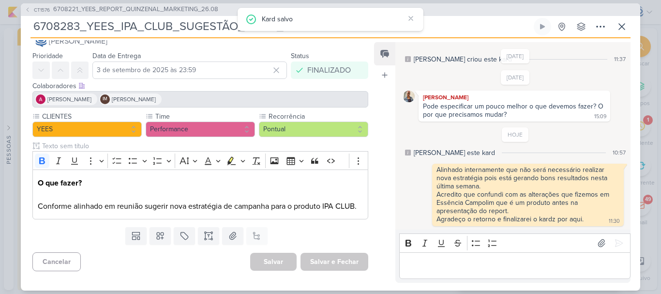
scroll to position [20, 0]
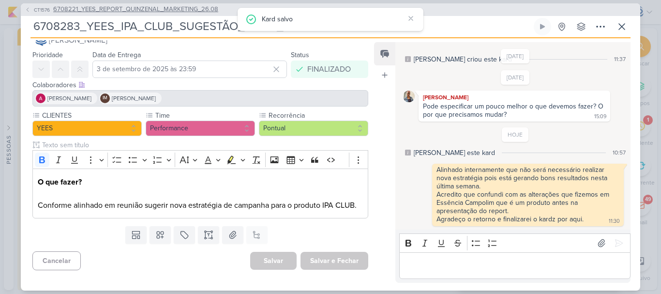
click at [193, 7] on span "6708221_YEES_REPORT_QUINZENAL_MARKETING_26.08" at bounding box center [135, 10] width 165 height 10
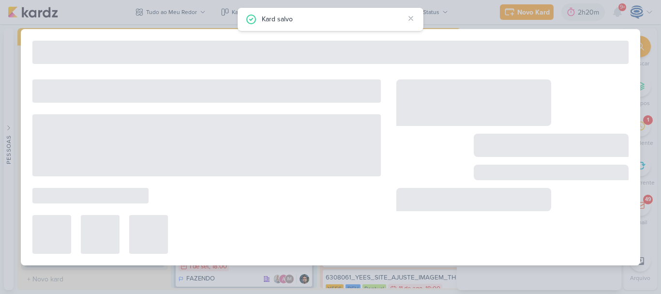
type input "6708221_YEES_REPORT_QUINZENAL_MARKETING_26.08"
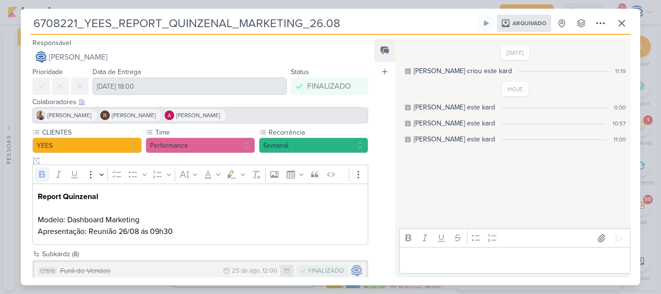
scroll to position [142, 0]
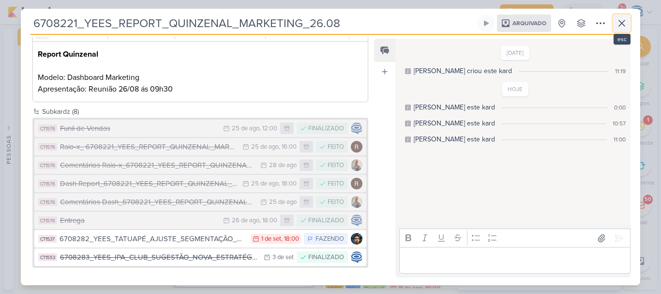
click at [616, 21] on icon at bounding box center [622, 23] width 12 height 12
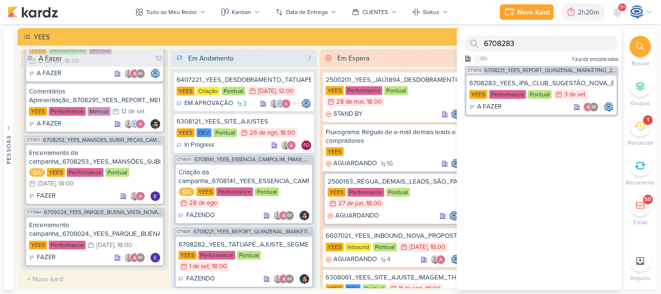
click at [640, 44] on icon at bounding box center [640, 47] width 8 height 8
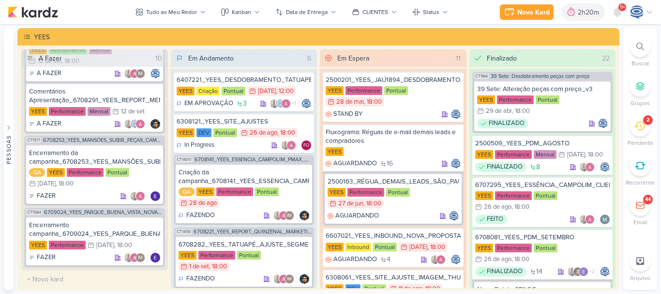
click at [639, 46] on icon at bounding box center [640, 47] width 8 height 8
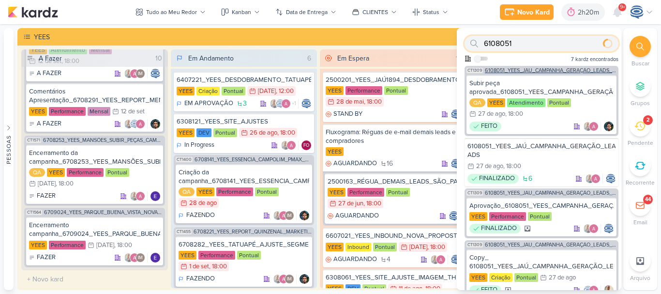
type input "6108051"
click at [553, 67] on div "CT1309 6108051_YEES_JAÚ_CAMPANHA_GERAÇÃO_LEADS_GOOGLE ADS" at bounding box center [541, 69] width 154 height 7
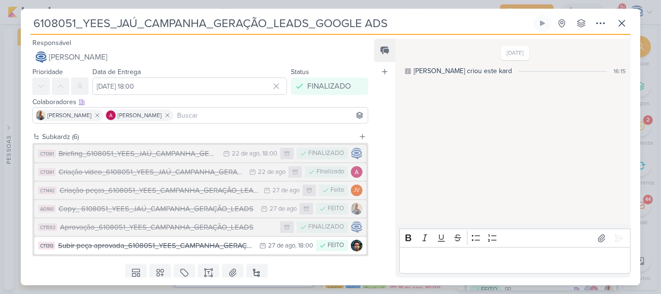
click at [234, 118] on input at bounding box center [270, 115] width 191 height 12
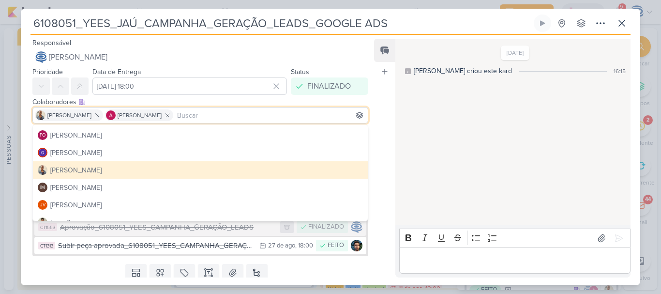
scroll to position [112, 0]
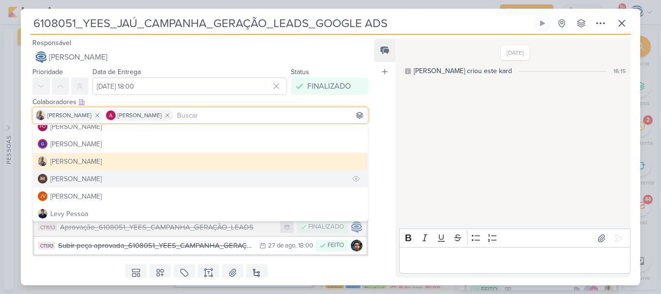
click at [183, 179] on button "IM Isabella Machado Guimarães" at bounding box center [200, 178] width 335 height 17
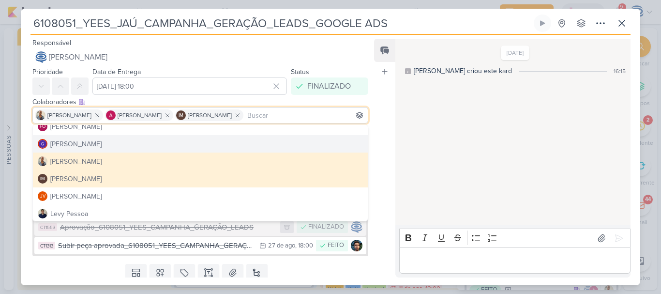
click at [362, 97] on div "Colaboradores Este kard pode ser visível a usuários da sua organização Este kar…" at bounding box center [200, 102] width 336 height 10
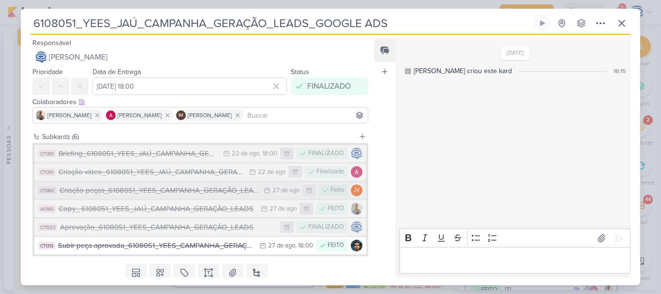
scroll to position [32, 0]
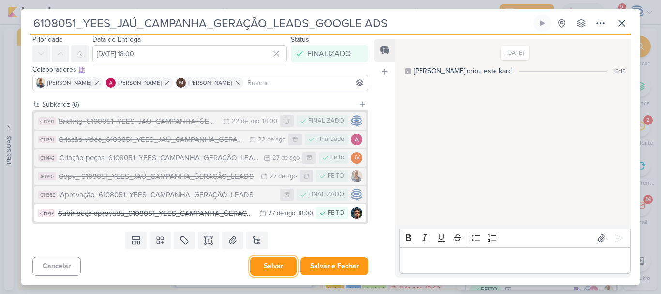
click at [267, 268] on button "Salvar" at bounding box center [273, 265] width 46 height 19
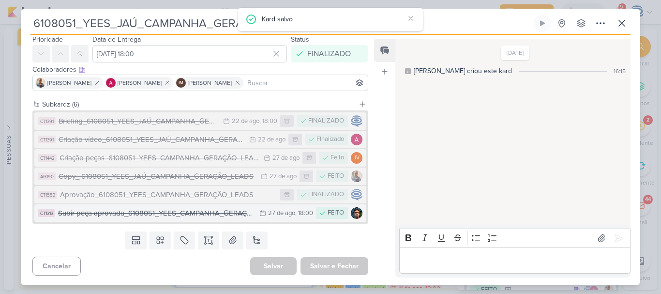
click at [210, 213] on div "Subir peça aprovada_6108051_YEES_CAMPANHA_GERAÇÃO_LEADS" at bounding box center [156, 212] width 196 height 11
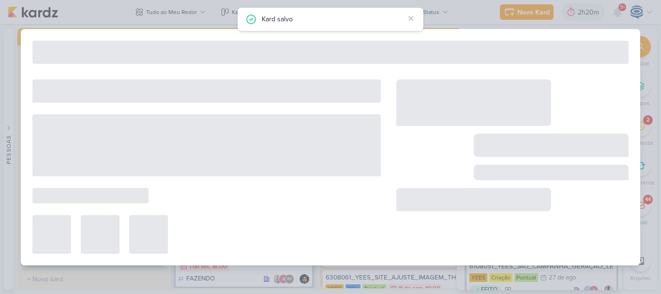
type input "Subir peça aprovada_6108051_YEES_CAMPANHA_GERAÇÃO_LEADS"
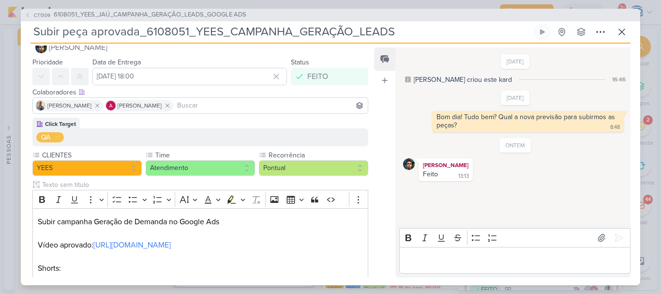
scroll to position [19, 0]
drag, startPoint x: 143, startPoint y: 29, endPoint x: 186, endPoint y: 29, distance: 43.0
click at [186, 29] on input "Subir peça aprovada_6108051_YEES_CAMPANHA_GERAÇÃO_LEADS" at bounding box center [280, 31] width 501 height 17
click at [444, 264] on p "Editor editing area: main" at bounding box center [514, 260] width 221 height 12
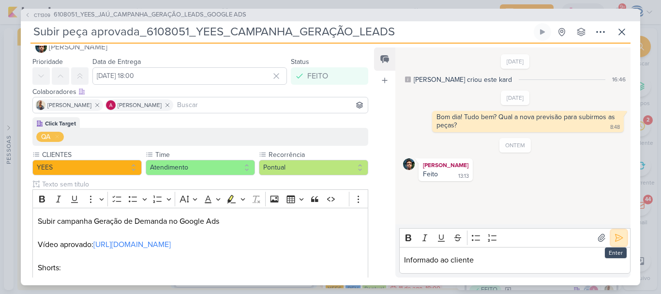
click at [616, 236] on icon at bounding box center [619, 238] width 10 height 10
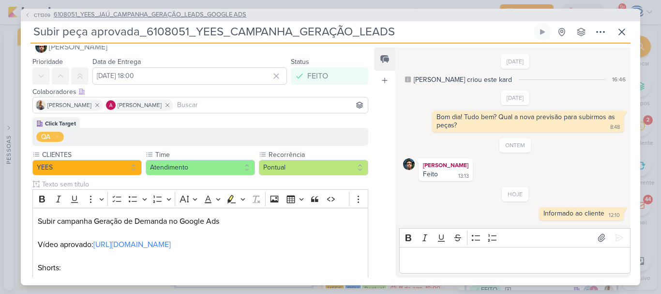
click at [188, 14] on span "6108051_YEES_JAÚ_CAMPANHA_GERAÇÃO_LEADS_GOOGLE ADS" at bounding box center [150, 15] width 192 height 10
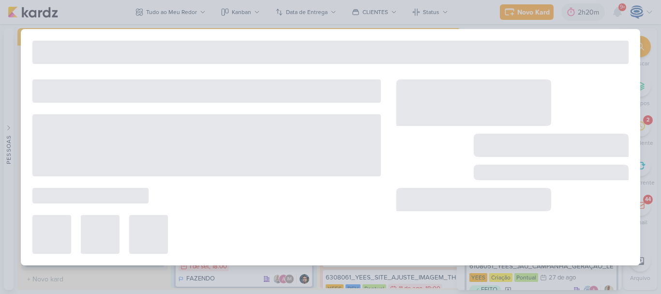
type input "6108051_YEES_JAÚ_CAMPANHA_GERAÇÃO_LEADS_GOOGLE ADS"
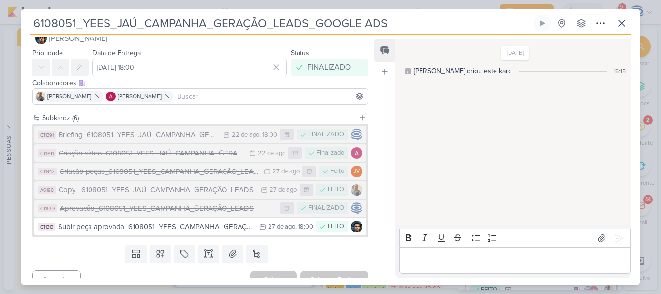
scroll to position [0, 0]
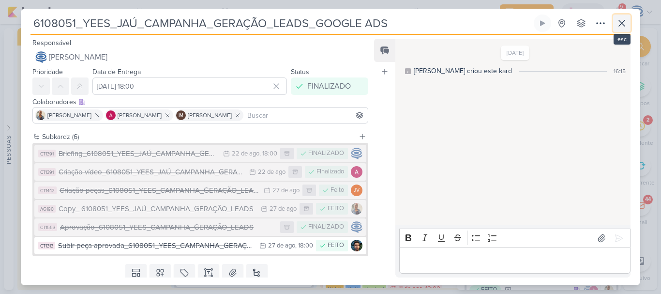
click at [622, 21] on icon at bounding box center [622, 23] width 12 height 12
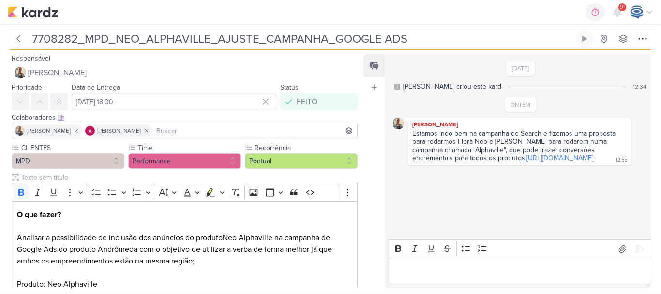
drag, startPoint x: 77, startPoint y: 41, endPoint x: 30, endPoint y: 42, distance: 46.9
click at [30, 42] on input "7708282_MPD_NEO_ALPHAVILLE_AJUSTE_CAMPANHA_GOOGLE ADS" at bounding box center [301, 38] width 545 height 17
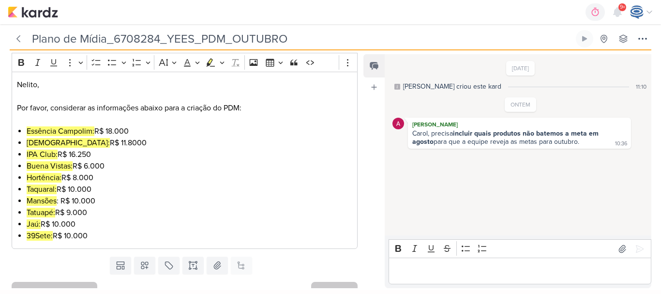
scroll to position [127, 0]
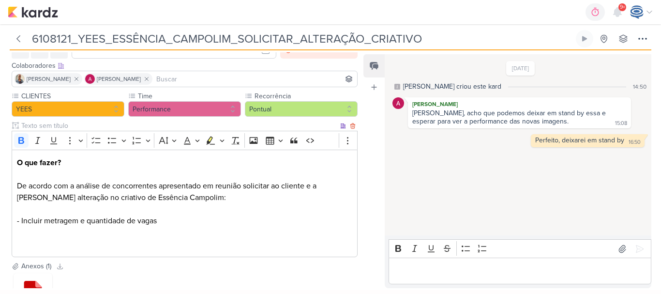
scroll to position [52, 0]
click at [418, 271] on p "Editor editing area: main" at bounding box center [520, 271] width 252 height 12
drag, startPoint x: 427, startPoint y: 39, endPoint x: 29, endPoint y: 31, distance: 398.6
click at [29, 31] on div "6108121_YEES_ESSÊNCIA_CAMPOLIM_SOLICITAR_ALTERAÇÃO_CRIATIVO" at bounding box center [292, 38] width 564 height 17
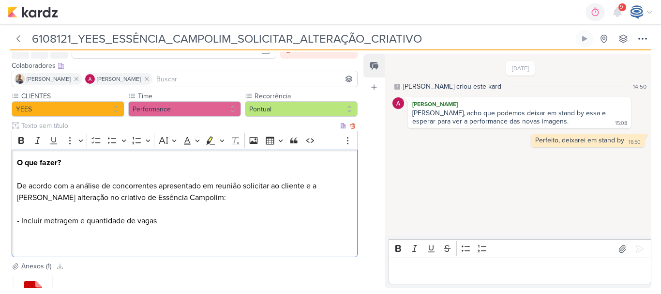
click at [251, 211] on p "O que fazer? De acordo com a análise de concorrentes apresentado em reunião sol…" at bounding box center [185, 203] width 336 height 93
drag, startPoint x: 201, startPoint y: 223, endPoint x: 22, endPoint y: 221, distance: 179.4
click at [22, 221] on p "O que fazer? De acordo com a análise de concorrentes apresentado em reunião sol…" at bounding box center [185, 203] width 336 height 93
click at [182, 218] on p "O que fazer? De acordo com a análise de concorrentes apresentado em reunião sol…" at bounding box center [185, 203] width 336 height 93
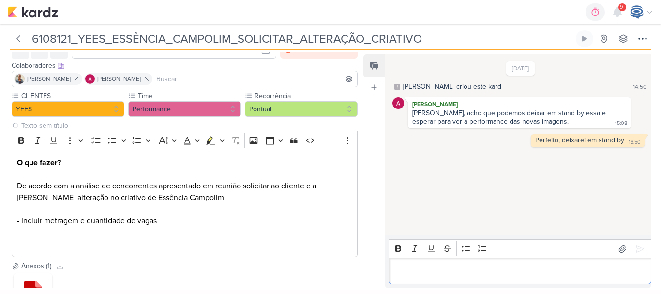
click at [437, 269] on p "Editor editing area: main" at bounding box center [520, 271] width 252 height 12
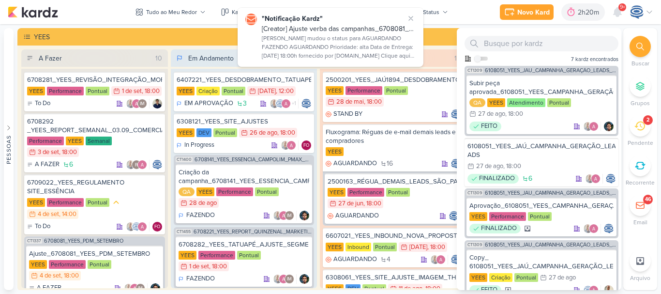
scroll to position [908, 0]
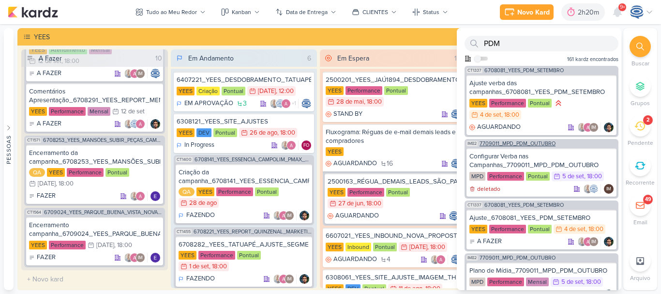
type input "PDM"
click at [525, 142] on span "7709011_MPD_PDM_OUTUBRO" at bounding box center [517, 143] width 76 height 5
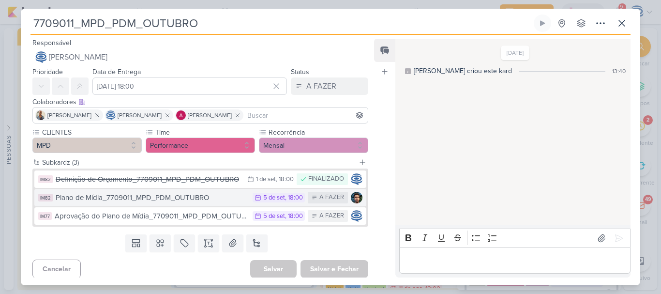
click at [186, 201] on div "Plano de Mídia_7709011_MPD_PDM_OUTUBRO" at bounding box center [152, 197] width 192 height 11
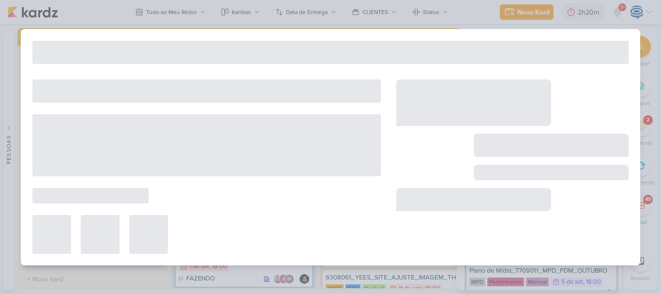
type input "Plano de Mídia_7709011_MPD_PDM_OUTUBRO"
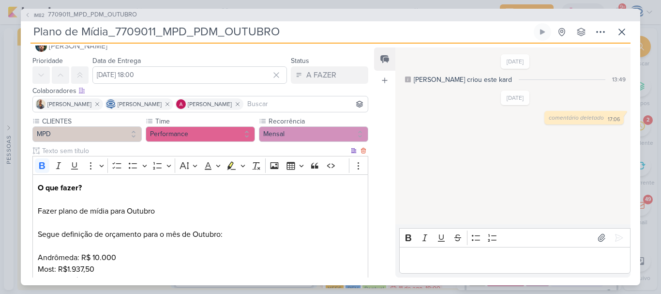
scroll to position [0, 0]
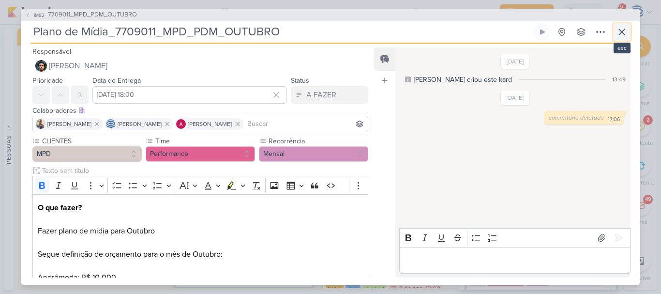
click at [619, 31] on icon at bounding box center [622, 32] width 12 height 12
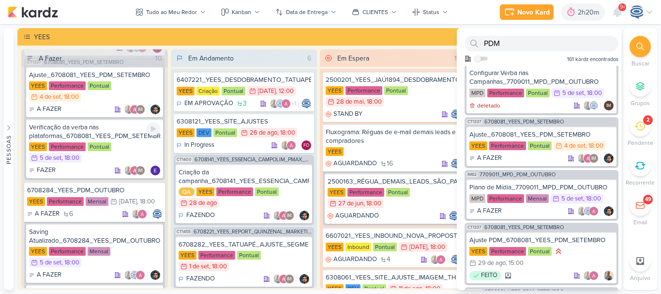
scroll to position [193, 0]
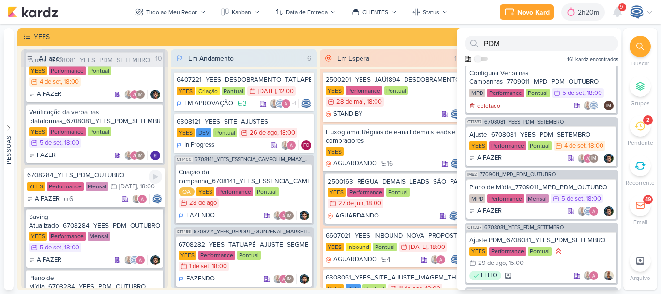
click at [117, 179] on div "6708284_YEES_PDM_OUTUBRO" at bounding box center [94, 175] width 135 height 9
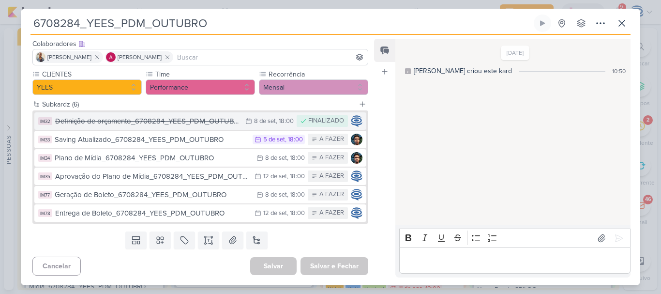
scroll to position [43, 0]
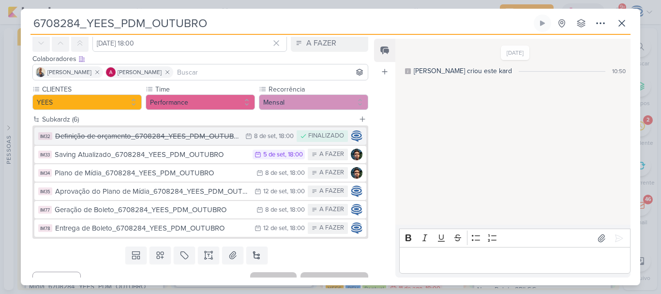
click at [193, 136] on div "Definição de orçamento_6708284_YEES_PDM_OUTUBRO" at bounding box center [147, 136] width 185 height 11
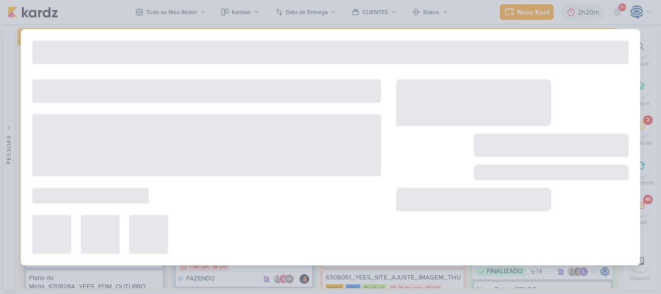
type input "Definição de orçamento_6708284_YEES_PDM_OUTUBRO"
type input "8 de setembro de 2025 às 18:00"
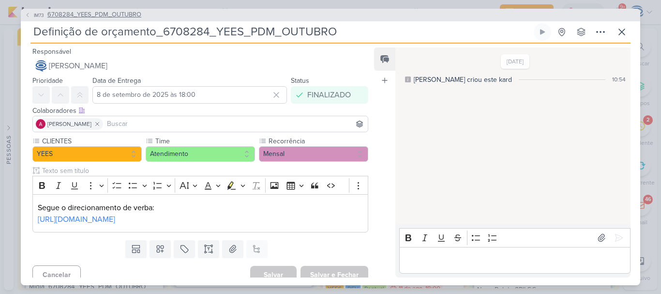
click at [125, 13] on span "6708284_YEES_PDM_OUTUBRO" at bounding box center [94, 15] width 94 height 10
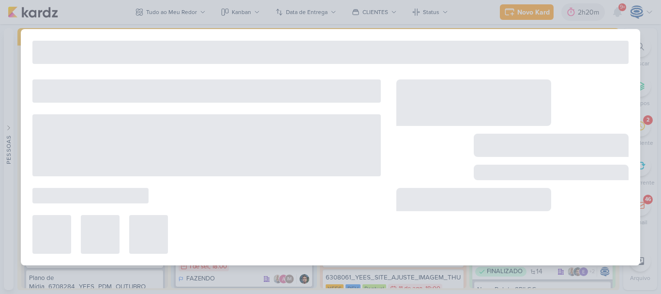
type input "6708284_YEES_PDM_OUTUBRO"
type input "26 de setembro de 2025 às 18:00"
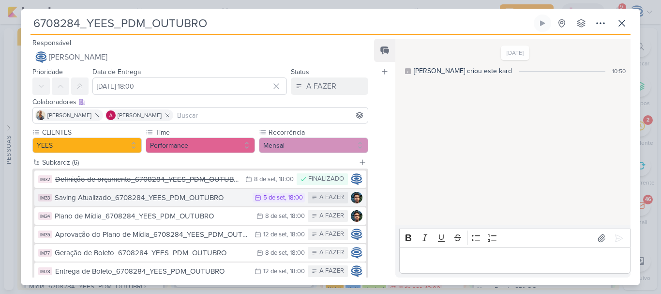
click at [164, 204] on button "IM33 Saving Atualizado_6708284_YEES_PDM_OUTUBRO 5/9 5 de set , 18:00 A FAZER" at bounding box center [200, 197] width 332 height 17
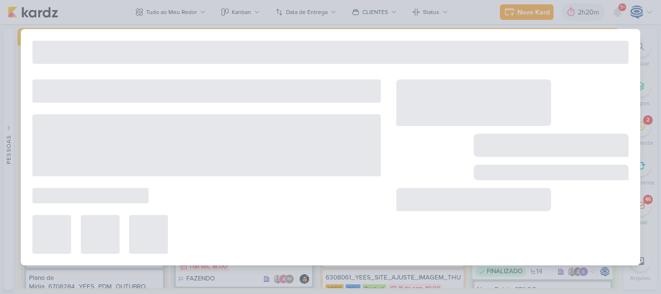
type input "Saving Atualizado_6708284_YEES_PDM_OUTUBRO"
type input "5 de setembro de 2025 às 18:00"
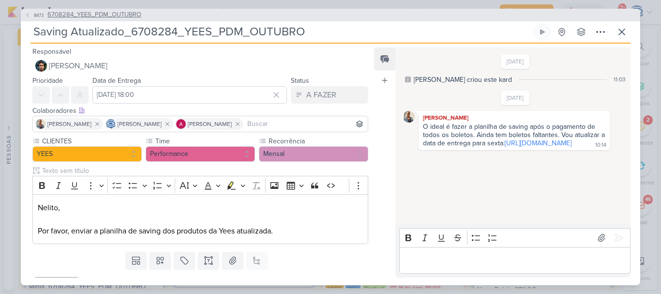
click at [125, 14] on span "6708284_YEES_PDM_OUTUBRO" at bounding box center [94, 15] width 94 height 10
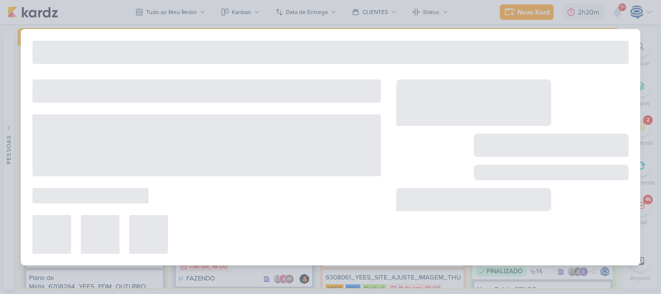
type input "6708284_YEES_PDM_OUTUBRO"
type input "26 de setembro de 2025 às 18:00"
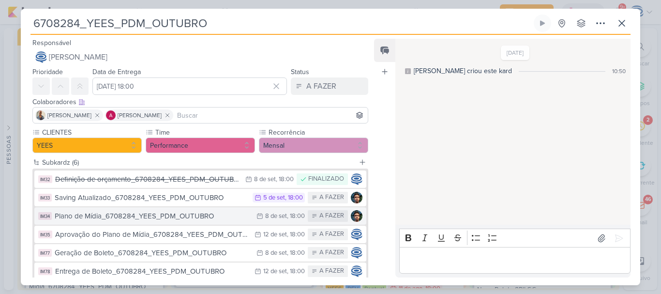
click at [152, 219] on div "Plano de Mídia_6708284_YEES_PDM_OUTUBRO" at bounding box center [153, 215] width 197 height 11
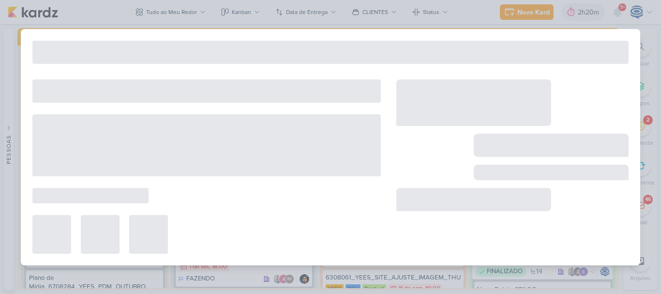
type input "Plano de Mídia_6708284_YEES_PDM_OUTUBRO"
type input "8 de setembro de 2025 às 18:00"
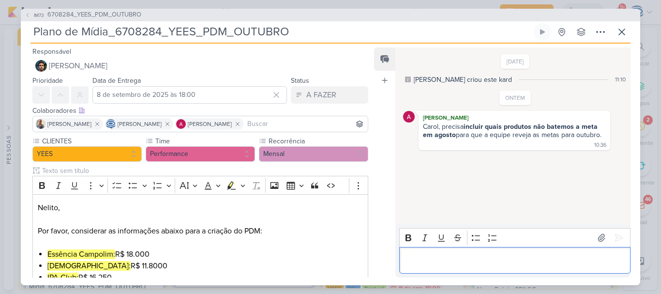
click at [432, 266] on div "Editor editing area: main" at bounding box center [514, 260] width 231 height 27
click at [458, 268] on div "Editor editing area: main" at bounding box center [514, 260] width 231 height 27
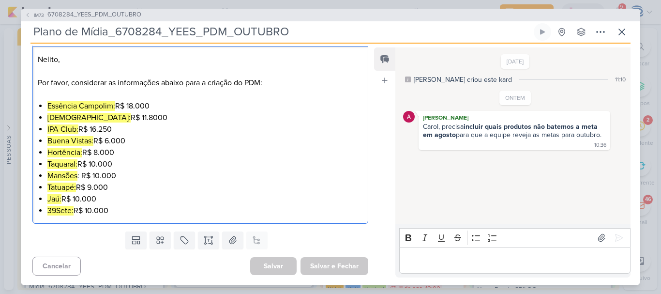
click at [125, 212] on li "39Sete: R$ 10.000" at bounding box center [204, 211] width 315 height 12
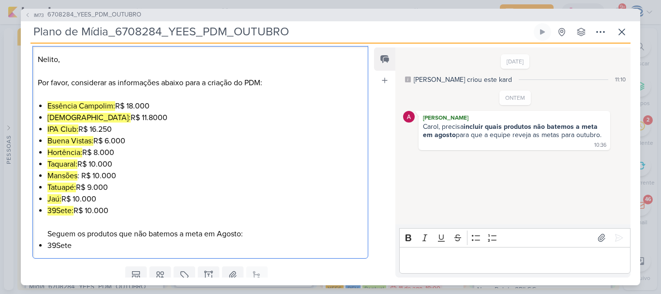
click at [96, 245] on li "39Sete" at bounding box center [204, 245] width 315 height 12
click at [243, 236] on li "39Sete: R$ 10.000 Seguem os produtos que não batemos a meta em Agosto:" at bounding box center [204, 222] width 315 height 35
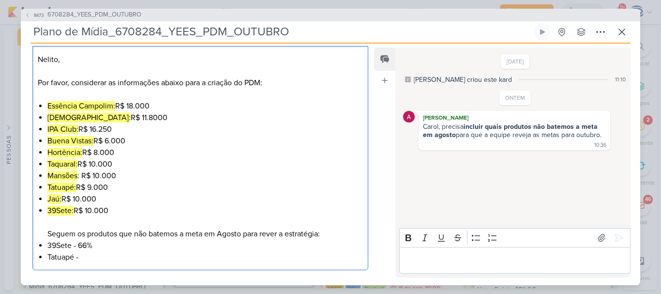
click at [205, 235] on li "39Sete: R$ 10.000 Seguem os produtos que não batemos a meta em Agosto para reve…" at bounding box center [204, 222] width 315 height 35
click at [121, 255] on li "Tatuapé -" at bounding box center [204, 257] width 315 height 12
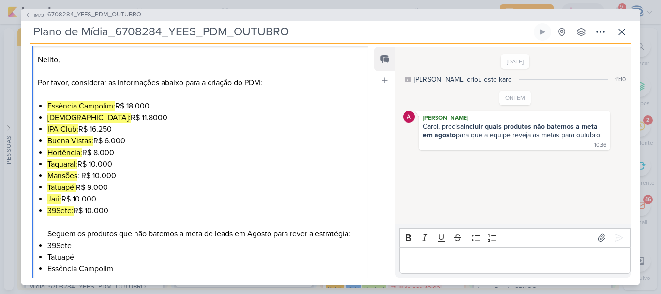
scroll to position [156, 0]
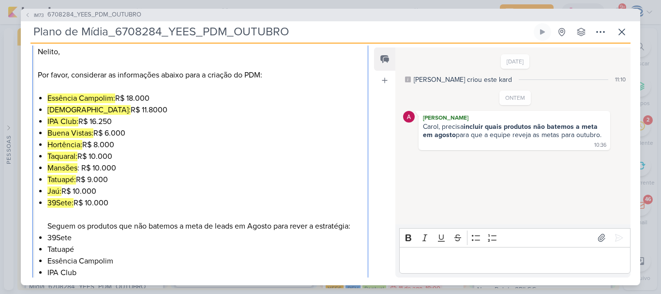
click at [115, 235] on li "39Sete" at bounding box center [204, 238] width 315 height 12
click at [90, 249] on li "Tatuapé" at bounding box center [204, 249] width 315 height 12
click at [120, 265] on li "Essência Campolim" at bounding box center [204, 261] width 315 height 12
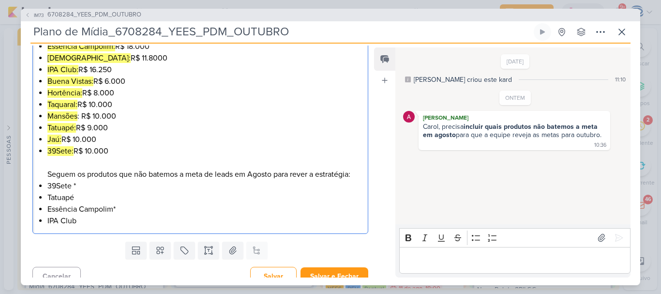
scroll to position [218, 0]
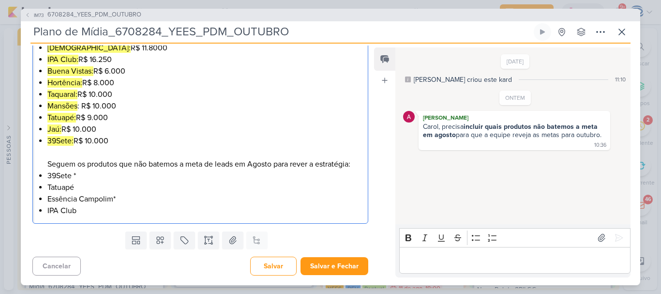
click at [101, 210] on li "IPA Club" at bounding box center [204, 211] width 315 height 12
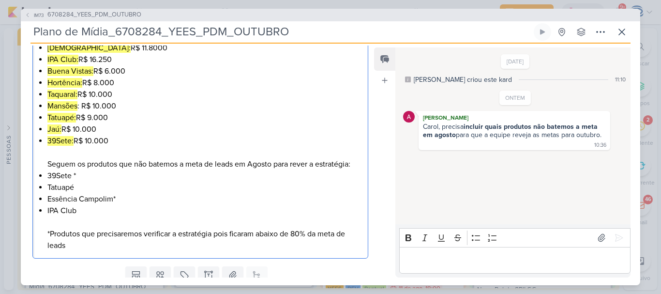
scroll to position [252, 0]
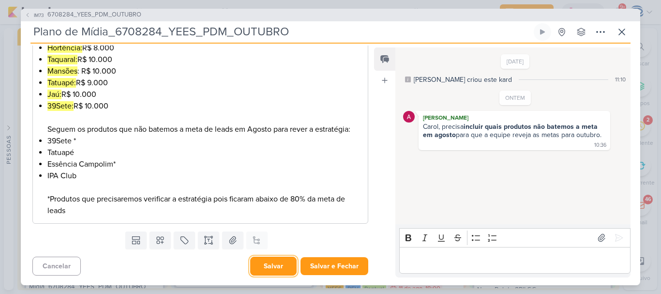
click at [265, 270] on button "Salvar" at bounding box center [273, 265] width 46 height 19
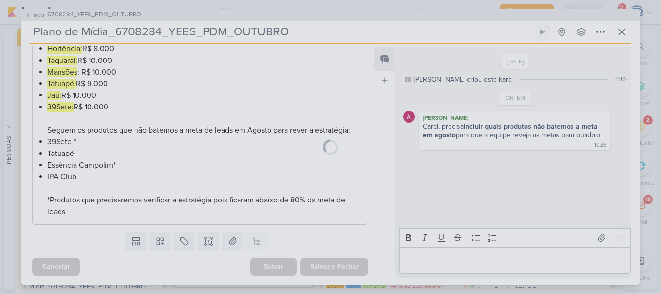
click at [429, 256] on div at bounding box center [330, 147] width 619 height 276
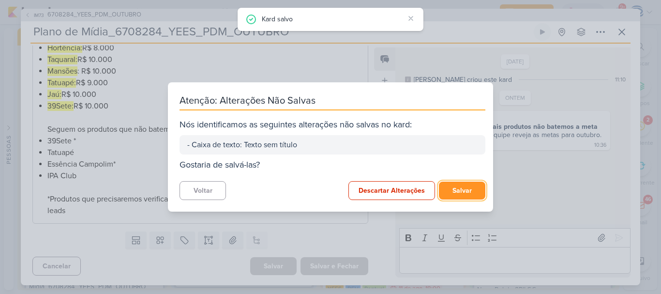
click at [456, 189] on button "Salvar" at bounding box center [462, 190] width 46 height 18
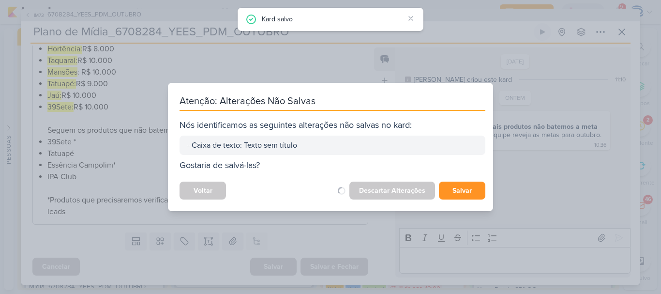
scroll to position [251, 0]
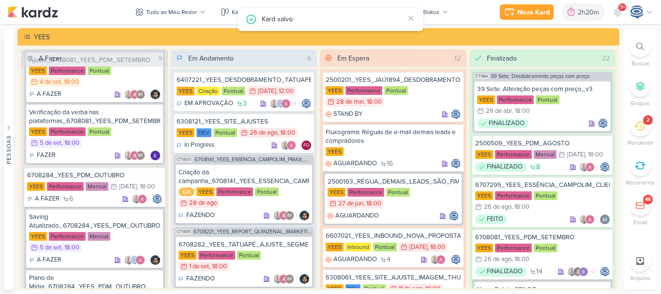
click at [276, 14] on div "Kard salvo" at bounding box center [333, 19] width 142 height 11
click at [108, 179] on div "6708284_YEES_PDM_OUTUBRO" at bounding box center [94, 175] width 135 height 9
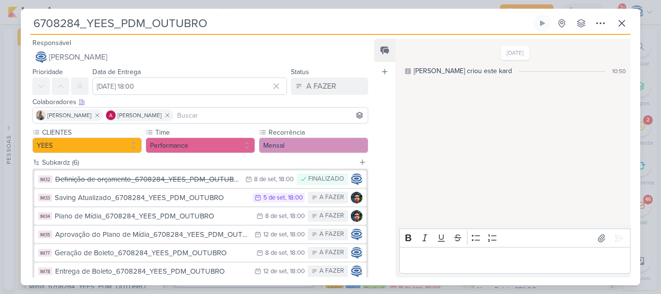
scroll to position [15, 0]
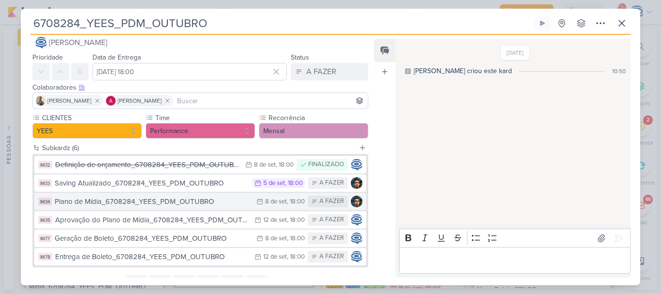
click at [203, 199] on div "Plano de Mídia_6708284_YEES_PDM_OUTUBRO" at bounding box center [153, 201] width 197 height 11
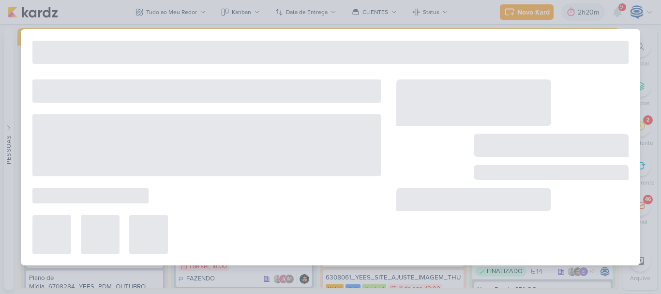
type input "Plano de Mídia_6708284_YEES_PDM_OUTUBRO"
type input "8 de setembro de 2025 às 18:00"
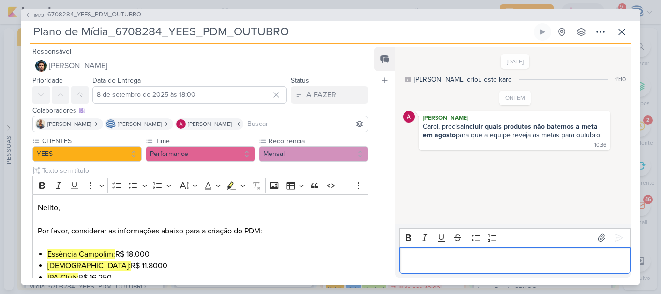
click at [432, 256] on p "Editor editing area: main" at bounding box center [514, 260] width 221 height 12
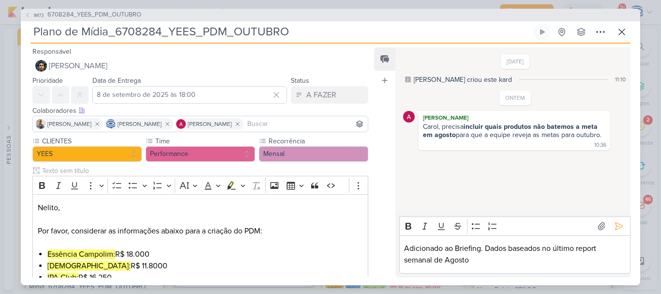
click at [605, 229] on div "Enter" at bounding box center [609, 225] width 33 height 15
click at [614, 226] on icon at bounding box center [619, 226] width 10 height 10
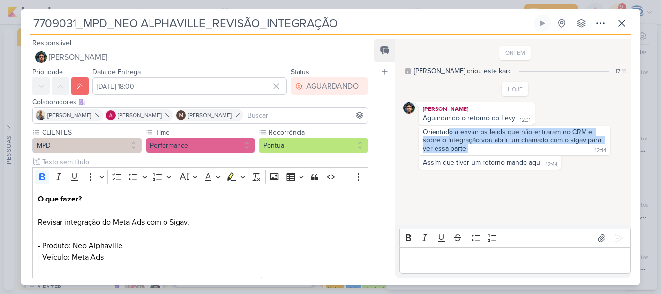
drag, startPoint x: 449, startPoint y: 131, endPoint x: 512, endPoint y: 147, distance: 64.4
click at [512, 147] on div "Orientado a enviar os leads que não entraram no CRM e sobre o integração vou ab…" at bounding box center [514, 141] width 188 height 26
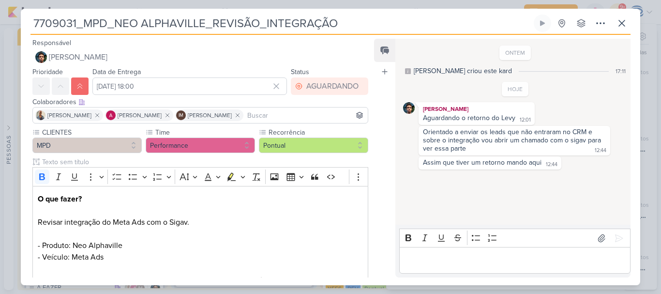
click at [512, 147] on div "Orientado a enviar os leads que não entraram no CRM e sobre o integração vou ab…" at bounding box center [514, 141] width 188 height 26
click at [432, 263] on p "Editor editing area: main" at bounding box center [514, 260] width 221 height 12
click at [388, 135] on div "Feed Atrelar email Solte o email para atrelar ao kard" at bounding box center [384, 158] width 21 height 238
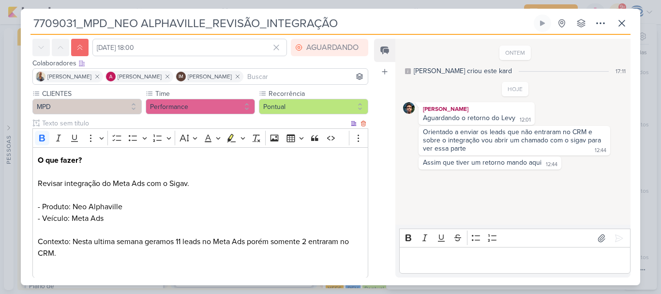
scroll to position [93, 0]
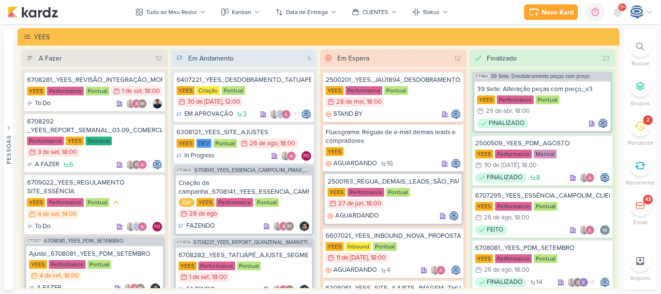
click at [638, 49] on icon at bounding box center [640, 47] width 8 height 8
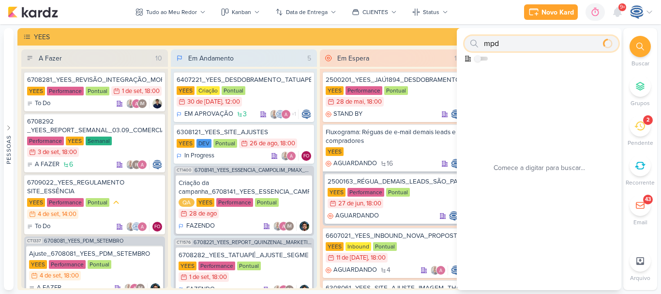
type input "mpd"
click at [638, 127] on icon at bounding box center [639, 125] width 11 height 11
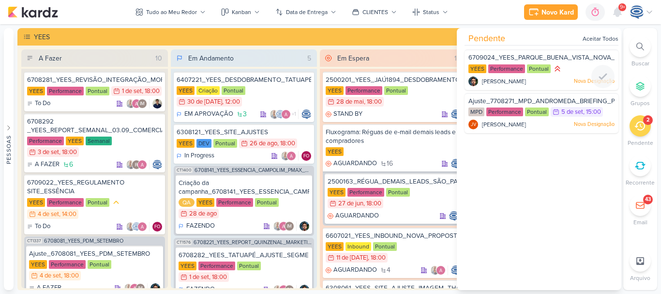
click at [567, 63] on div "6709024_YEES_PARQUE_BUENA_VISTA_NOVA_CAMPANHA_TEASER_META" at bounding box center [541, 58] width 146 height 11
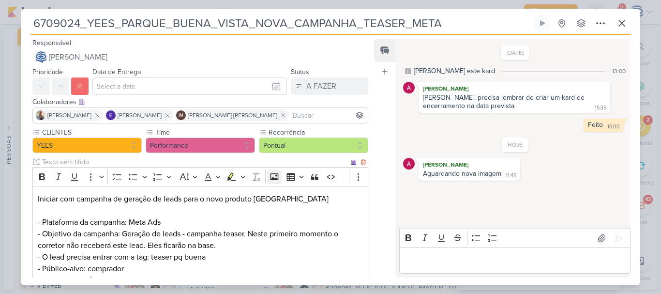
scroll to position [229, 0]
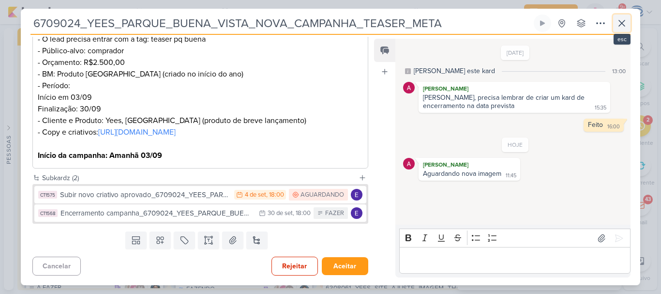
click at [617, 21] on icon at bounding box center [622, 23] width 12 height 12
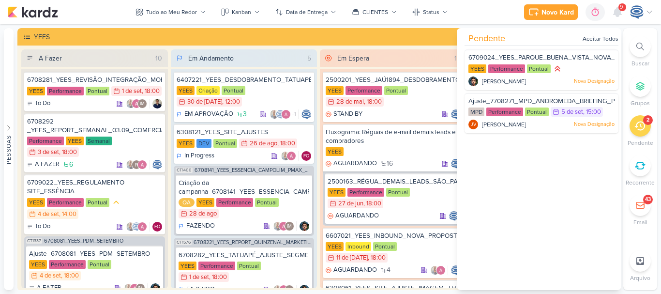
click at [646, 120] on div "2" at bounding box center [647, 120] width 3 height 8
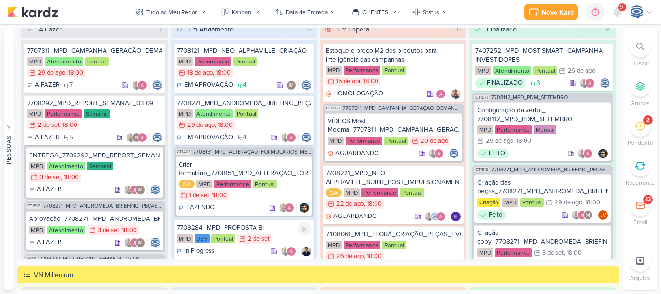
scroll to position [901, 0]
click at [123, 103] on div "7708292_MPD_REPORT_SEMANAL_03.09" at bounding box center [94, 102] width 135 height 9
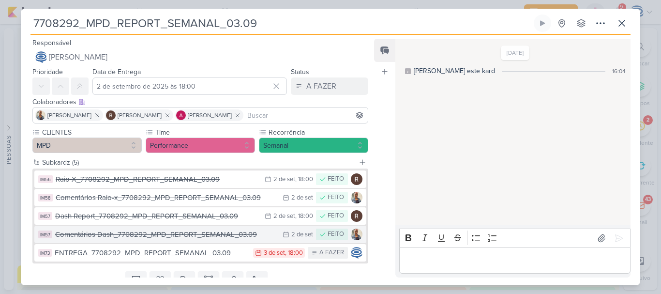
click at [168, 238] on div "Comentários Dash_7708292_MPD_REPORT_SEMANAL_03.09" at bounding box center [166, 234] width 222 height 11
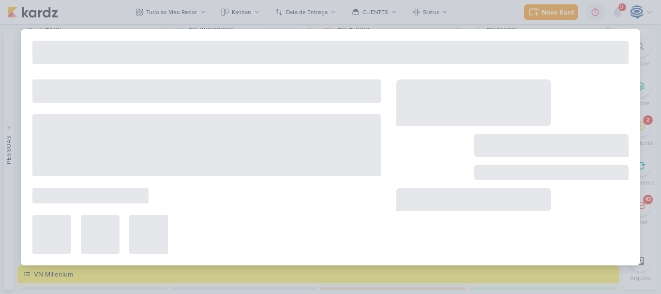
type input "Comentários Dash_7708292_MPD_REPORT_SEMANAL_03.09"
type input "2 de setembro de 2025 às 23:59"
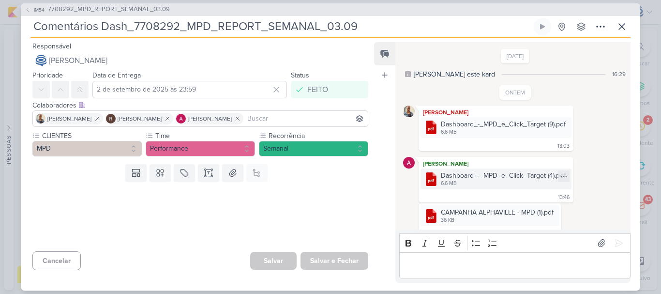
scroll to position [14, 0]
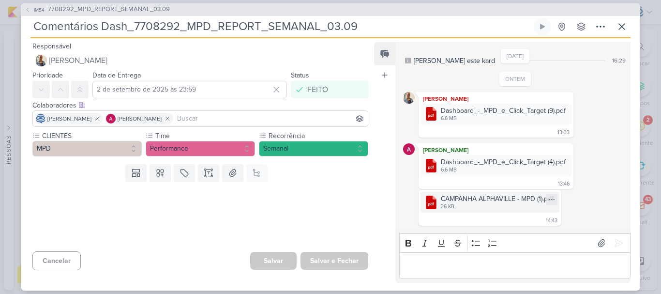
click at [494, 201] on div "CAMPANHA ALPHAVILLE - MPD (1).pdf" at bounding box center [497, 198] width 113 height 10
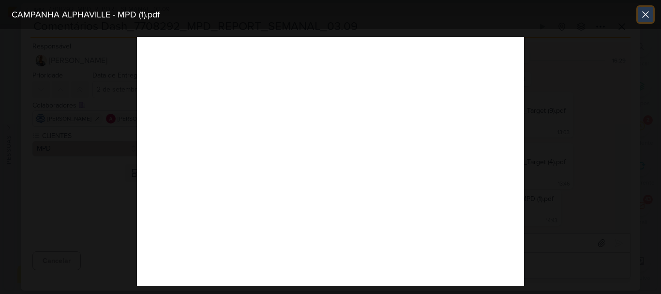
click at [639, 15] on button at bounding box center [644, 14] width 15 height 15
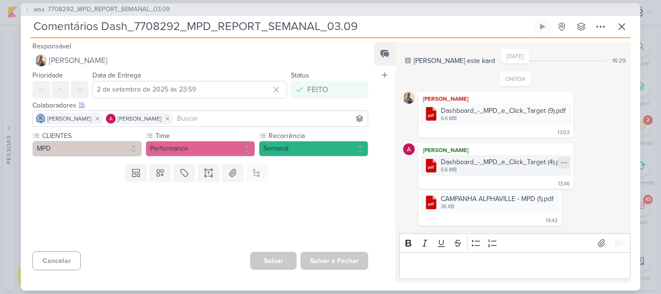
click at [562, 162] on icon at bounding box center [564, 163] width 8 height 8
click at [512, 194] on div "Baixar" at bounding box center [517, 195] width 18 height 10
click at [589, 203] on div ".cls-1 {fill: #cb0606;} .cls-1, .cls-2, .cls-3 {fill-rule: evenodd;} .cls-2 {fi…" at bounding box center [515, 208] width 224 height 36
click at [552, 199] on icon at bounding box center [550, 199] width 5 height 0
click at [515, 228] on div "Baixar" at bounding box center [507, 231] width 18 height 10
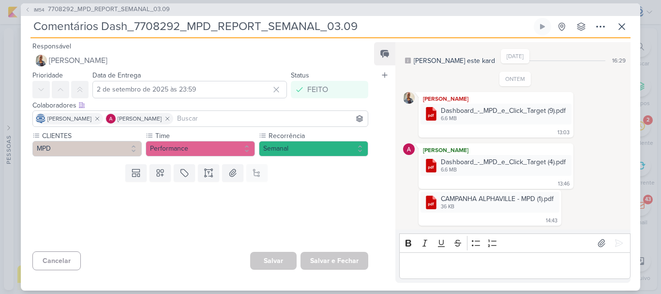
click at [615, 91] on div "ONTEM Iara Santos .cls-1 {fill: #cb0606;} .cls-1, .cls-2, .cls-3 {fill-rule: ev…" at bounding box center [515, 149] width 224 height 154
drag, startPoint x: 359, startPoint y: 27, endPoint x: 186, endPoint y: 22, distance: 172.7
click at [186, 22] on input "Comentários Dash_7708292_MPD_REPORT_SEMANAL_03.09" at bounding box center [280, 26] width 501 height 17
click at [443, 257] on div "Editor editing area: main" at bounding box center [514, 265] width 231 height 27
click at [127, 12] on span "7708292_MPD_REPORT_SEMANAL_03.09" at bounding box center [109, 10] width 122 height 10
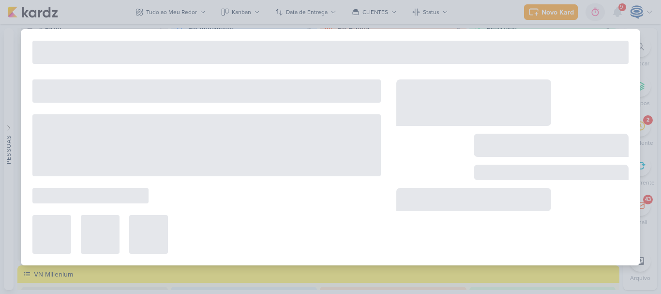
type input "7708292_MPD_REPORT_SEMANAL_03.09"
type input "2 de setembro de 2025 às 18:00"
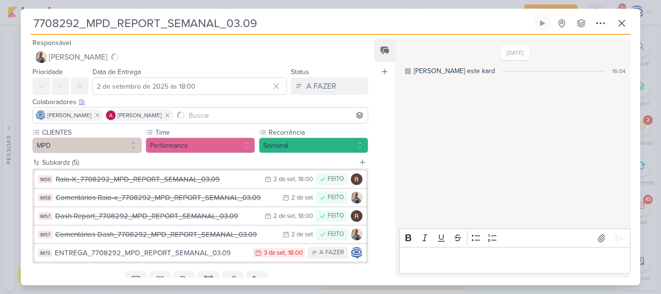
scroll to position [40, 0]
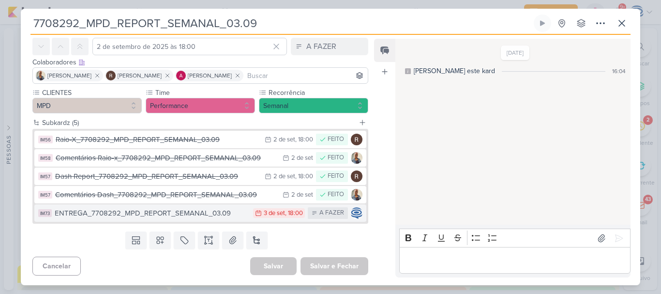
click at [231, 214] on div "ENTREGA_7708292_MPD_REPORT_SEMANAL_03.09" at bounding box center [151, 212] width 193 height 11
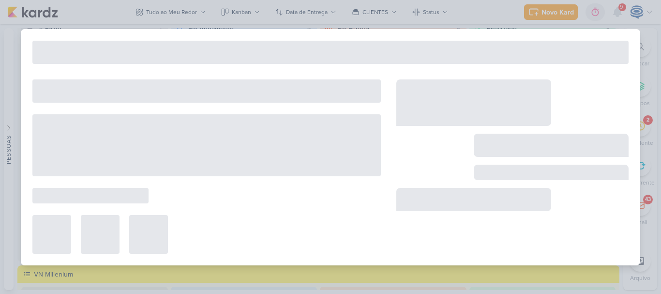
type input "ENTREGA_7708292_MPD_REPORT_SEMANAL_03.09"
type input "3 de setembro de 2025 às 18:00"
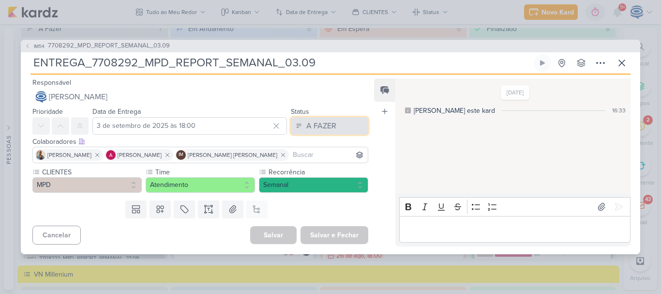
click at [324, 122] on div "A FAZER" at bounding box center [321, 126] width 30 height 12
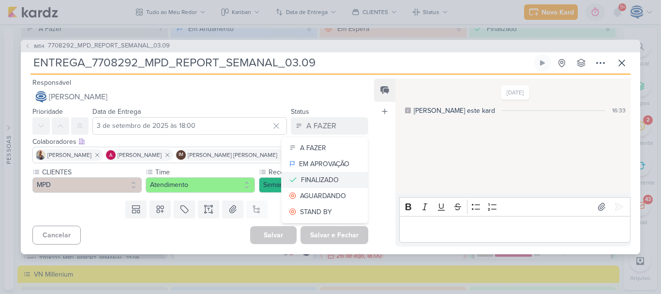
click at [320, 182] on div "FINALIZADO" at bounding box center [320, 180] width 38 height 10
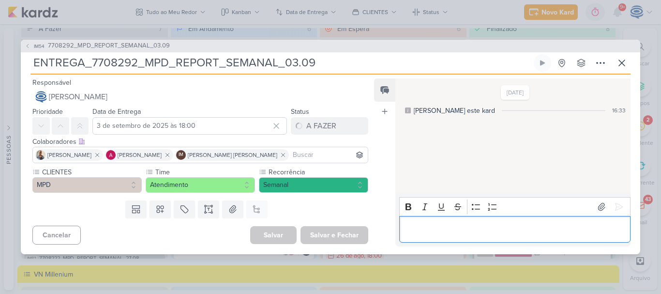
click at [417, 237] on div "Editor editing area: main" at bounding box center [514, 229] width 231 height 27
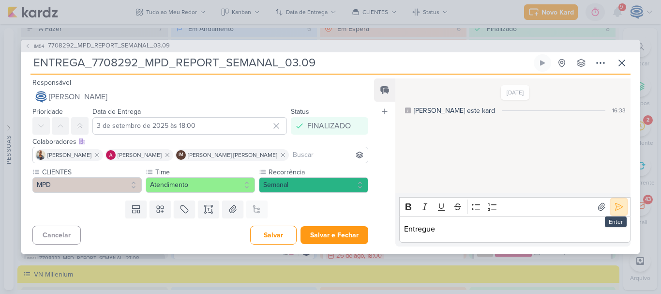
click at [615, 209] on icon at bounding box center [618, 206] width 7 height 7
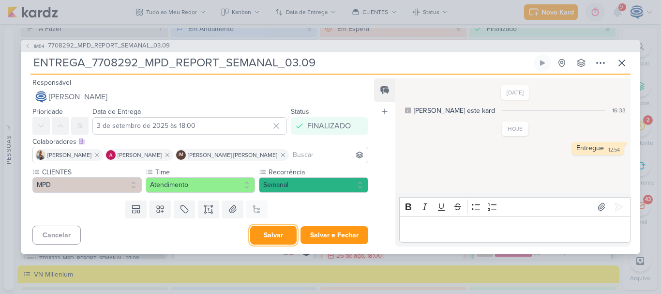
click at [264, 233] on button "Salvar" at bounding box center [273, 234] width 46 height 19
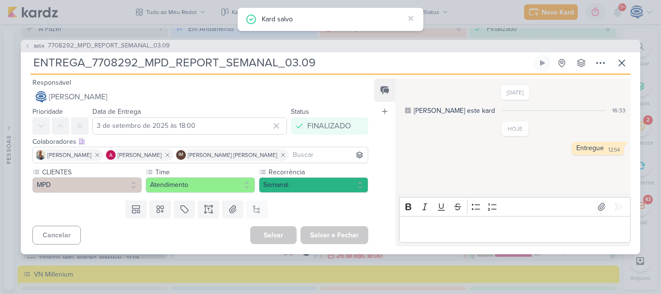
drag, startPoint x: 340, startPoint y: 60, endPoint x: 92, endPoint y: 72, distance: 248.4
click at [92, 72] on div "ENTREGA_7708292_MPD_REPORT_SEMANAL_03.09 Criado por Isabella nenhum grupo dispo…" at bounding box center [330, 64] width 600 height 20
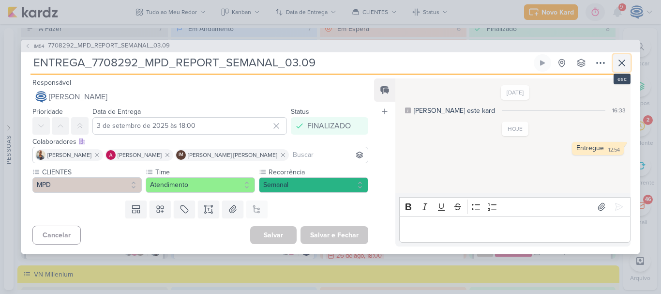
click at [627, 65] on icon at bounding box center [622, 63] width 12 height 12
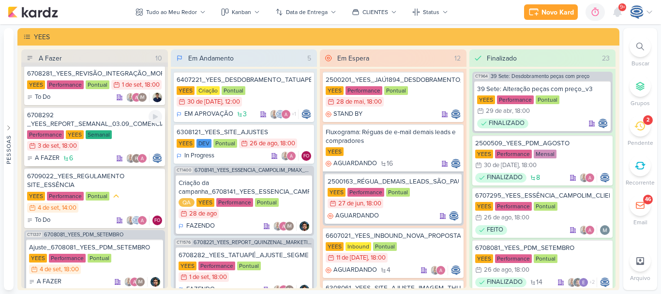
scroll to position [7, 0]
click at [123, 128] on div "6708292 _YEES_REPORT_SEMANAL_03.09_COMERCIAL" at bounding box center [94, 118] width 135 height 17
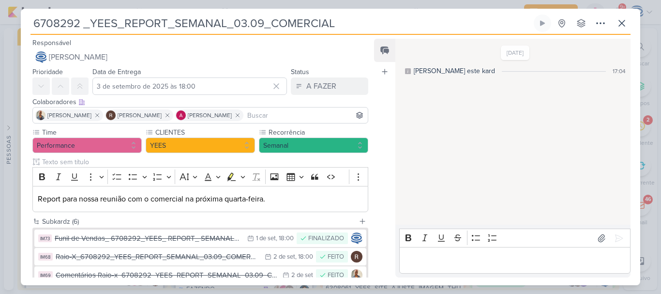
scroll to position [117, 0]
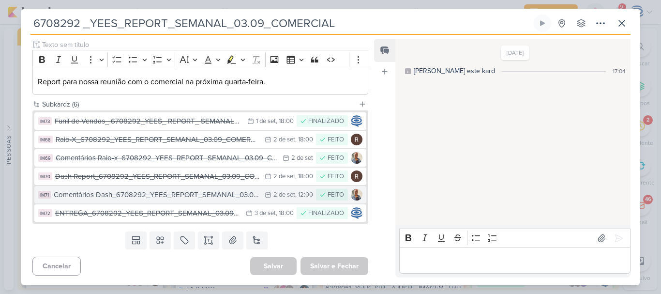
click at [184, 194] on div "Comentários Dash_6708292_YEES_REPORT_SEMANAL_03.09_COMERCIAL" at bounding box center [157, 194] width 206 height 11
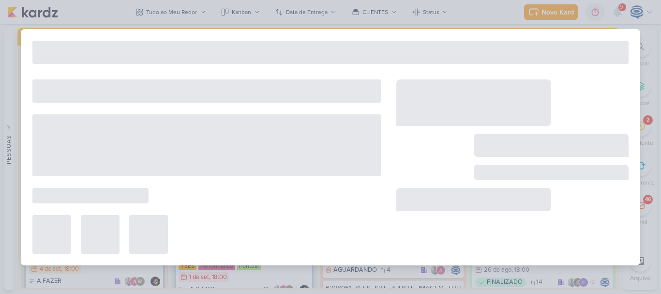
type input "Comentários Dash_6708292_YEES_REPORT_SEMANAL_03.09_COMERCIAL"
type input "2 de setembro de 2025 às 12:00"
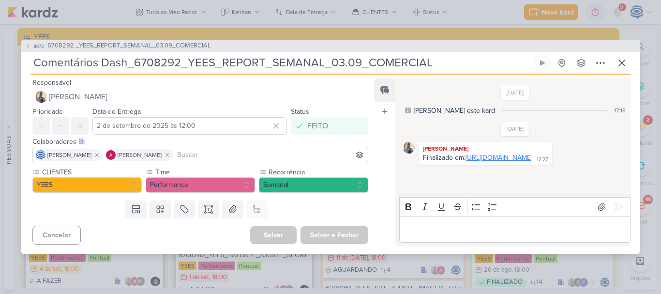
click at [465, 162] on link "https://www.canva.com/design/DAGxvBM_yis/cjmjFpRbAJLLqgUTL12rYg/edit" at bounding box center [498, 157] width 67 height 8
click at [158, 45] on span "6708292 _YEES_REPORT_SEMANAL_03.09_COMERCIAL" at bounding box center [128, 46] width 163 height 10
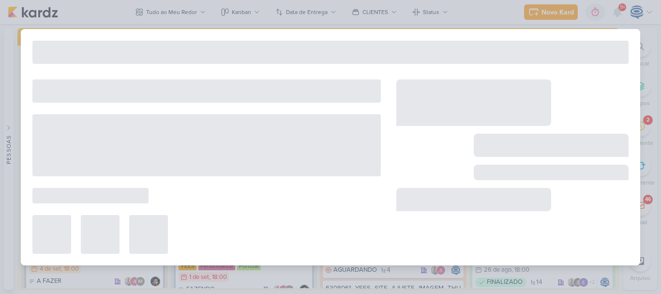
type input "6708292 _YEES_REPORT_SEMANAL_03.09_COMERCIAL"
type input "3 de setembro de 2025 às 18:00"
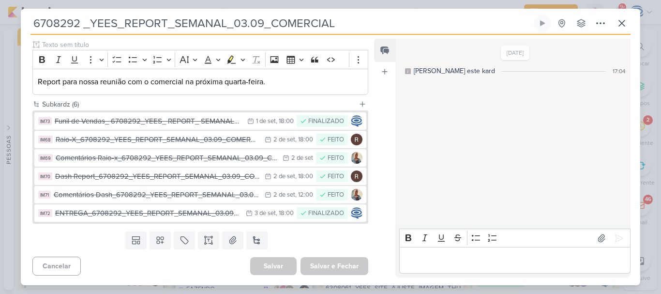
scroll to position [0, 0]
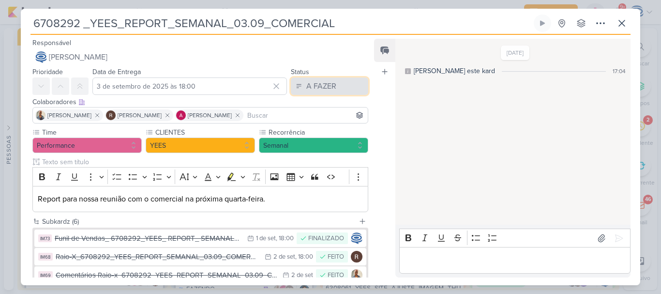
click at [312, 87] on div "A FAZER" at bounding box center [321, 86] width 30 height 12
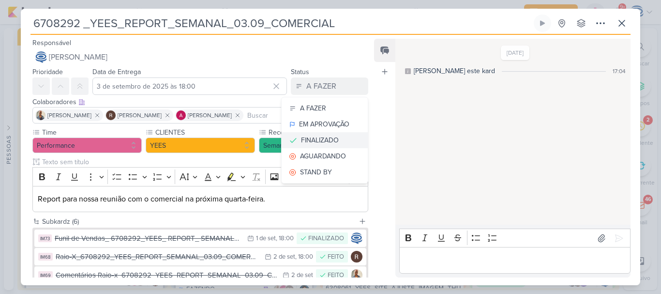
click at [324, 135] on div "FINALIZADO" at bounding box center [320, 140] width 38 height 10
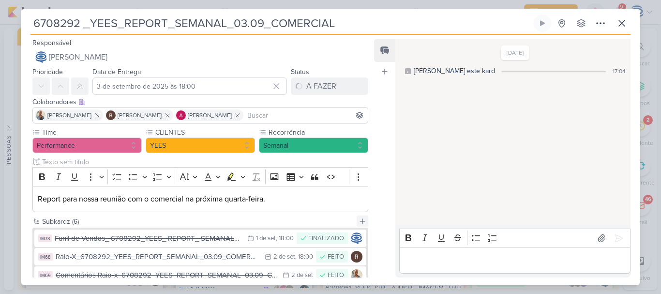
scroll to position [117, 0]
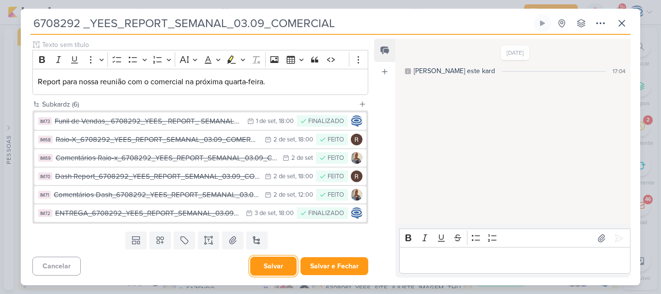
click at [272, 265] on button "Salvar" at bounding box center [273, 265] width 46 height 19
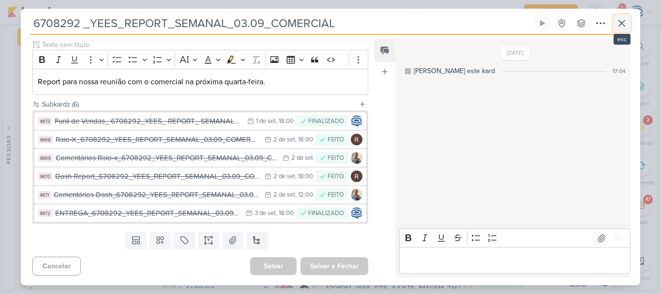
click at [617, 24] on icon at bounding box center [622, 23] width 12 height 12
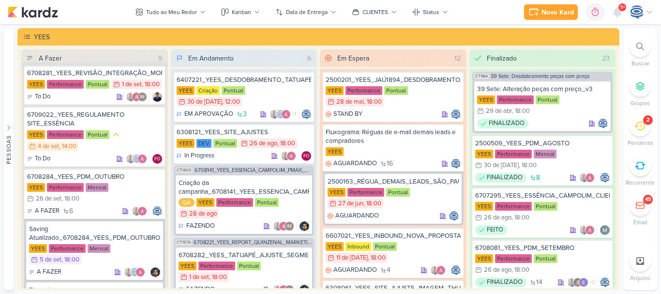
click at [642, 131] on div "2" at bounding box center [639, 125] width 21 height 21
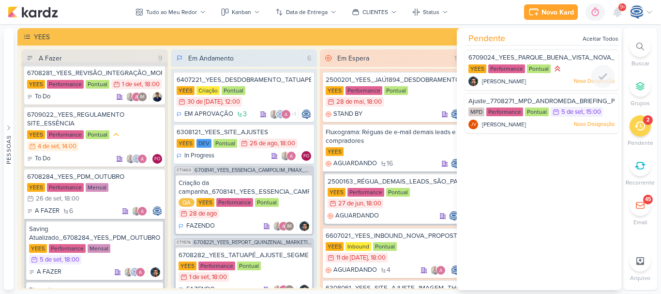
click at [569, 70] on div "YEES Performance Pontual" at bounding box center [541, 69] width 146 height 11
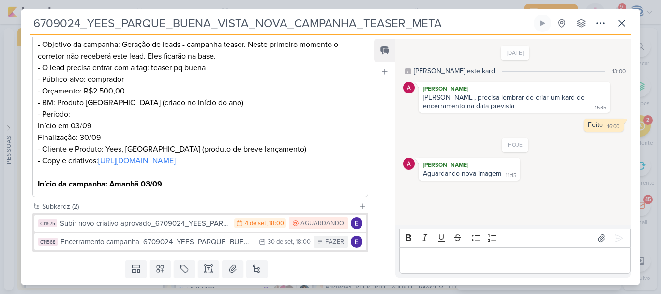
scroll to position [229, 0]
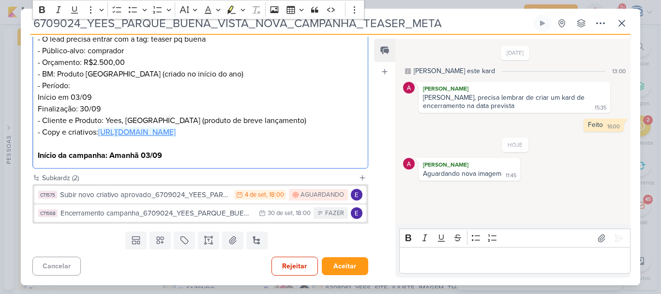
click at [128, 127] on link "https://drive.google.com/drive/folders/1e8nEkPYMyj-NrMRjim9W6ZrchbPtEepI" at bounding box center [136, 132] width 77 height 10
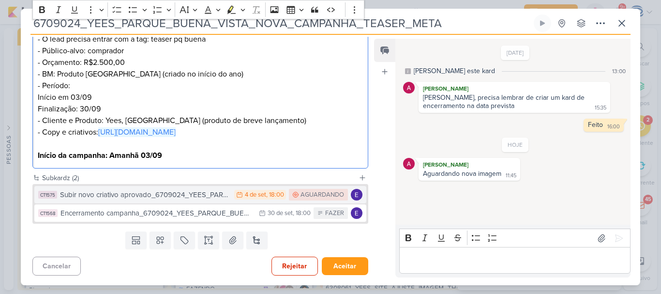
click at [173, 200] on button "CT1575 Subir novo criativo aprovado_6709024_YEES_PARQUE_BUENA_VISTA_NOVA_CAMPAN…" at bounding box center [200, 194] width 332 height 17
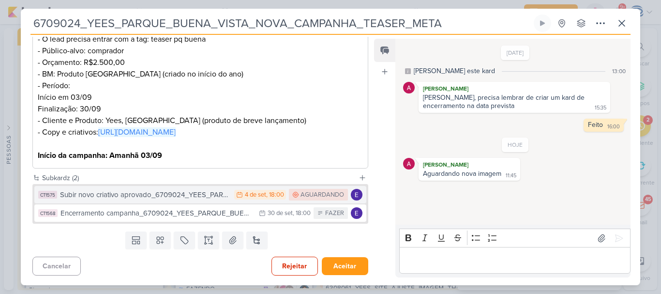
click at [173, 200] on button "CT1575 Subir novo criativo aprovado_6709024_YEES_PARQUE_BUENA_VISTA_NOVA_CAMPAN…" at bounding box center [200, 194] width 332 height 17
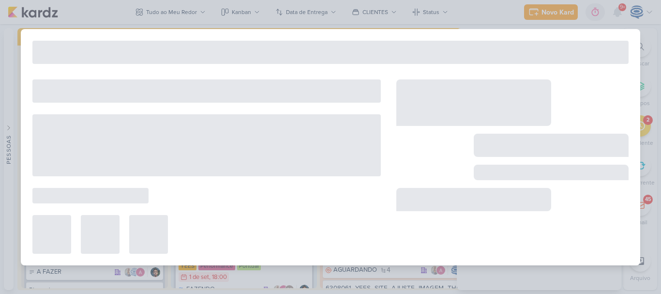
type input "Subir novo criativo aprovado_6709024_YEES_PARQUE_BUENA_VISTA_NOVA_CAMPANHA_TEAS…"
type input "[DATE] 18:00"
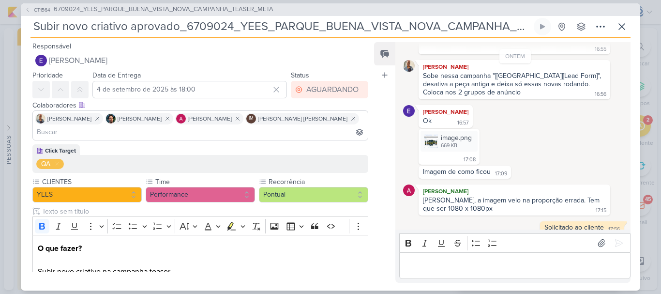
scroll to position [99, 0]
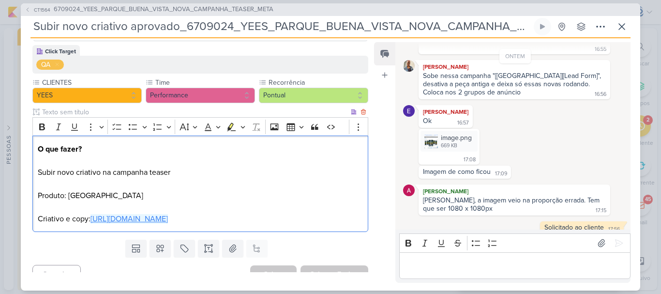
click at [162, 214] on link "https://drive.google.com/drive/folders/1xbx_K959s8PfRgueHG-eAnPzn4ltsrQI" at bounding box center [128, 219] width 77 height 10
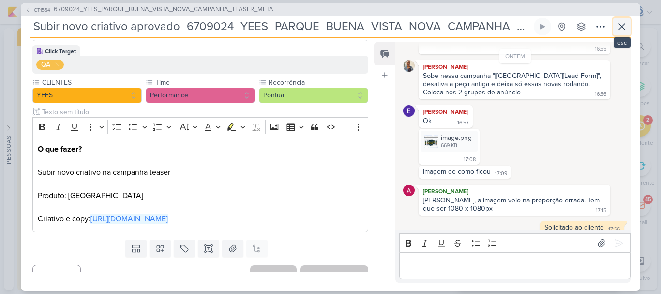
click at [628, 27] on button at bounding box center [621, 26] width 17 height 17
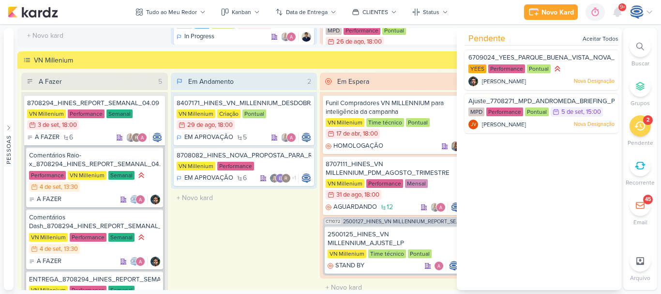
scroll to position [1117, 0]
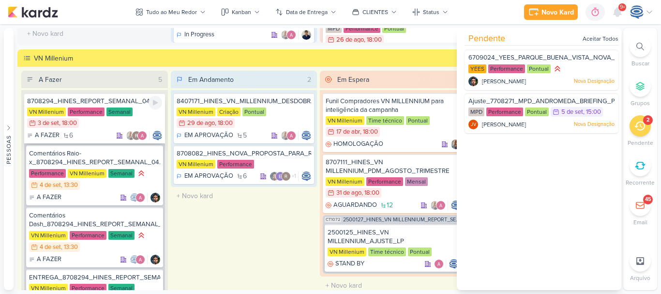
click at [99, 99] on div "8708294_HINES_REPORT_SEMANAL_04.09" at bounding box center [94, 101] width 135 height 9
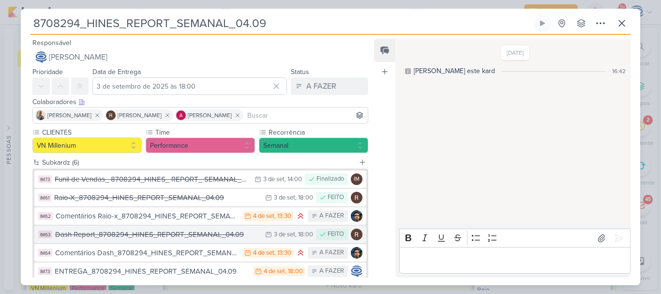
scroll to position [33, 0]
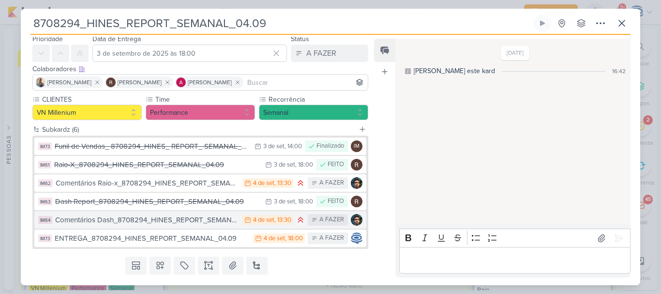
click at [173, 221] on div "Comentários Dash_8708294_HINES_REPORT_SEMANAL_04.09" at bounding box center [146, 219] width 182 height 11
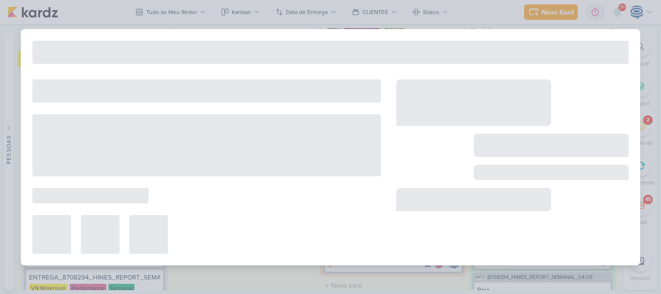
type input "Comentários Dash_8708294_HINES_REPORT_SEMANAL_04.09"
type input "4 de setembro de 2025 às 13:30"
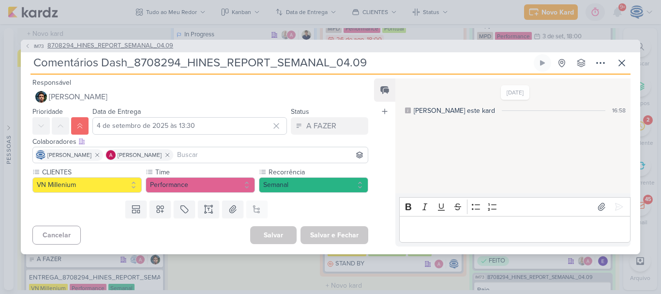
click at [148, 44] on span "8708294_HINES_REPORT_SEMANAL_04.09" at bounding box center [110, 46] width 126 height 10
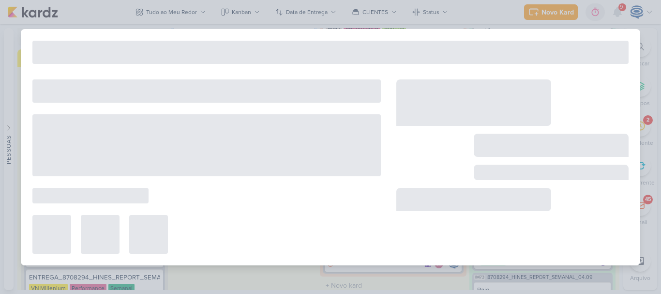
type input "8708294_HINES_REPORT_SEMANAL_04.09"
type input "3 de setembro de 2025 às 18:00"
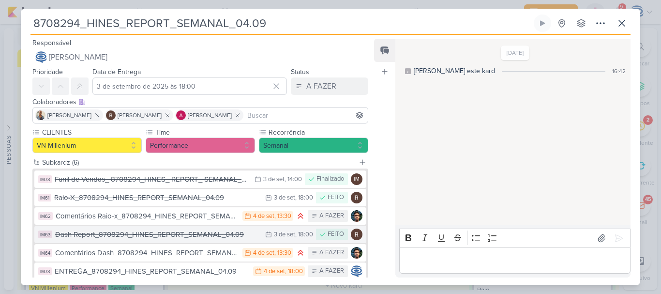
click at [141, 236] on div "Dash Report_8708294_HINES_REPORT_SEMANAL_04.09" at bounding box center [157, 234] width 205 height 11
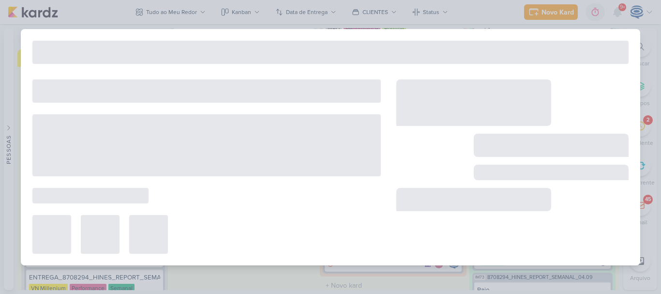
type input "Dash Report_8708294_HINES_REPORT_SEMANAL_04.09"
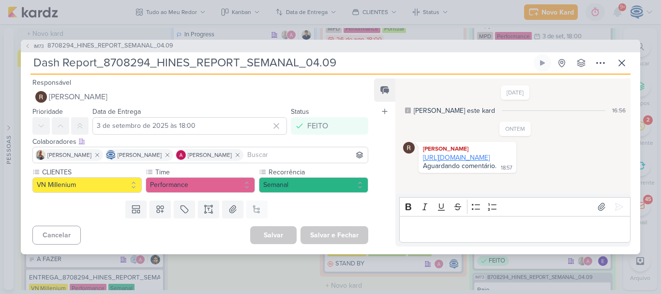
click at [469, 159] on link "https://lookerstudio.google.com/u/0/reporting/07257316-f2c0-4e51-9bc6-9c63a9bba…" at bounding box center [456, 157] width 67 height 8
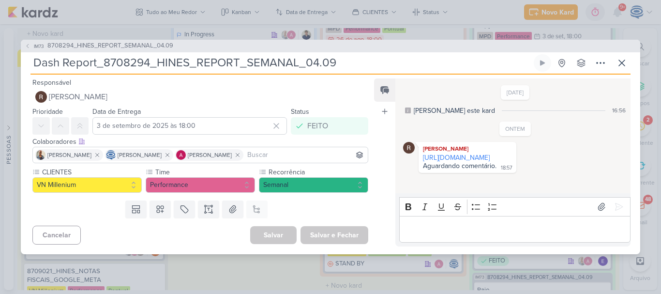
scroll to position [324, 0]
click at [623, 59] on icon at bounding box center [622, 63] width 12 height 12
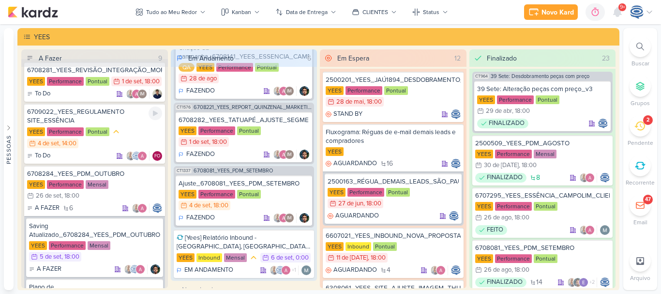
scroll to position [10, 0]
click at [117, 125] on div "6709022_YEES_REGULAMENTO SITE_ESSÊNCIA" at bounding box center [94, 115] width 135 height 17
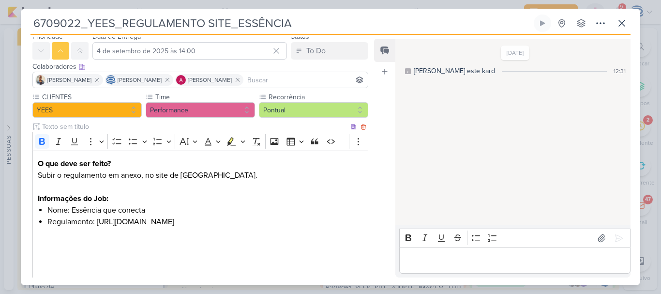
scroll to position [104, 0]
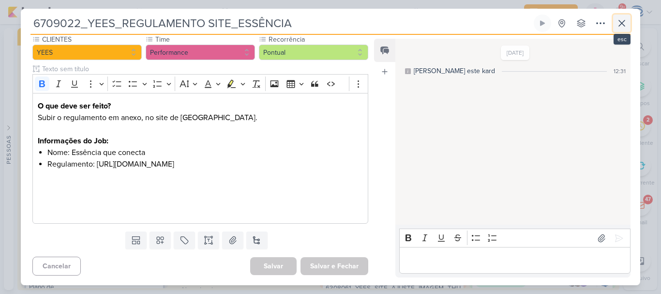
click at [620, 20] on icon at bounding box center [622, 23] width 12 height 12
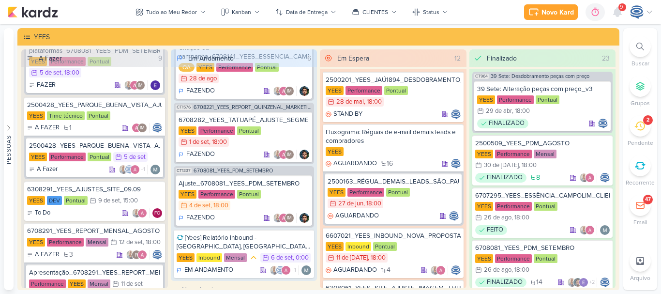
scroll to position [510, 0]
click at [95, 217] on div "To Do FO" at bounding box center [94, 212] width 135 height 10
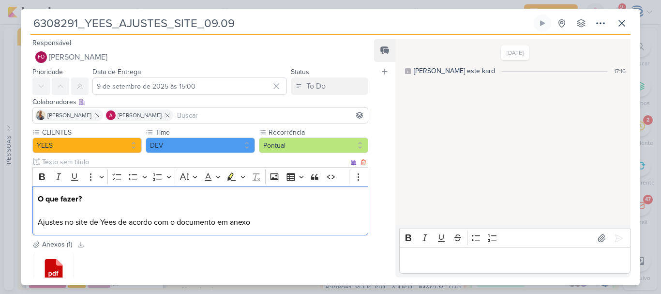
click at [297, 217] on p "O que fazer? Ajustes no site de Yees de acordo com o documento em anexo" at bounding box center [200, 210] width 325 height 35
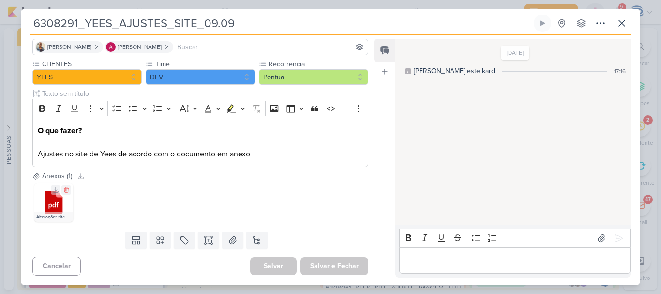
click at [54, 204] on icon at bounding box center [54, 202] width 18 height 23
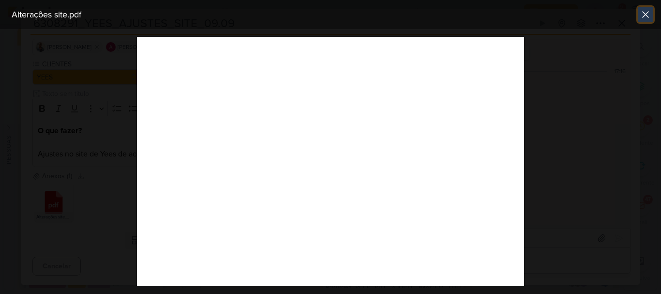
click at [642, 16] on icon at bounding box center [645, 15] width 12 height 12
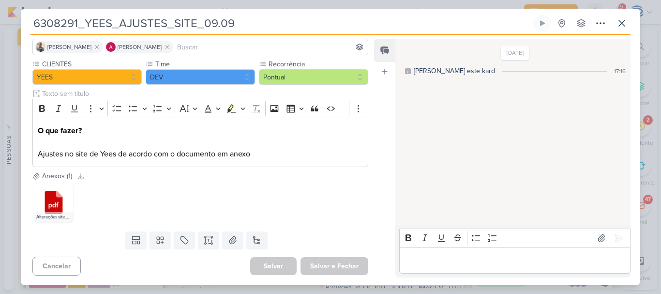
drag, startPoint x: 353, startPoint y: 26, endPoint x: 20, endPoint y: 27, distance: 332.2
click at [20, 27] on div "6308291_YEES_AJUSTES_SITE_09.09 Criado por mim" at bounding box center [330, 147] width 661 height 294
paste input "https://yeesinc.com.br/wp-content/themes/template-alfama/assets/img/atuacao.png…"
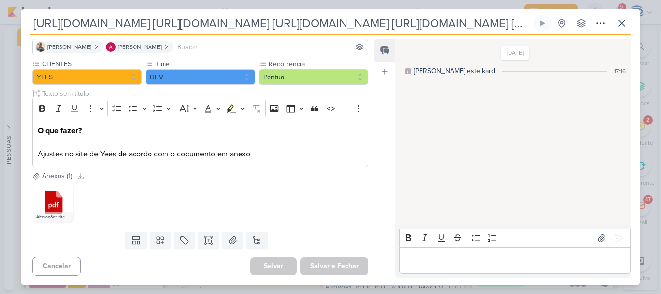
scroll to position [0, 4017]
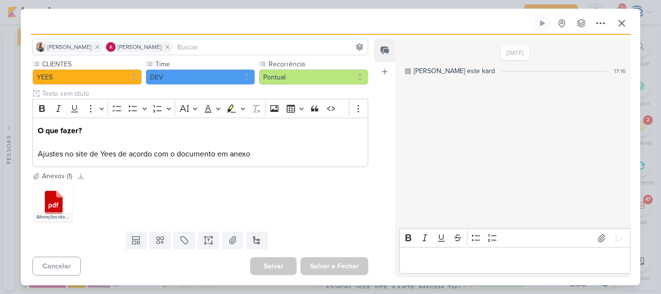
type input "https://yeesinc.com.br/wp-content/themes/template-alfama/assets/img/atuacao.png…"
